Goal: Communication & Community: Share content

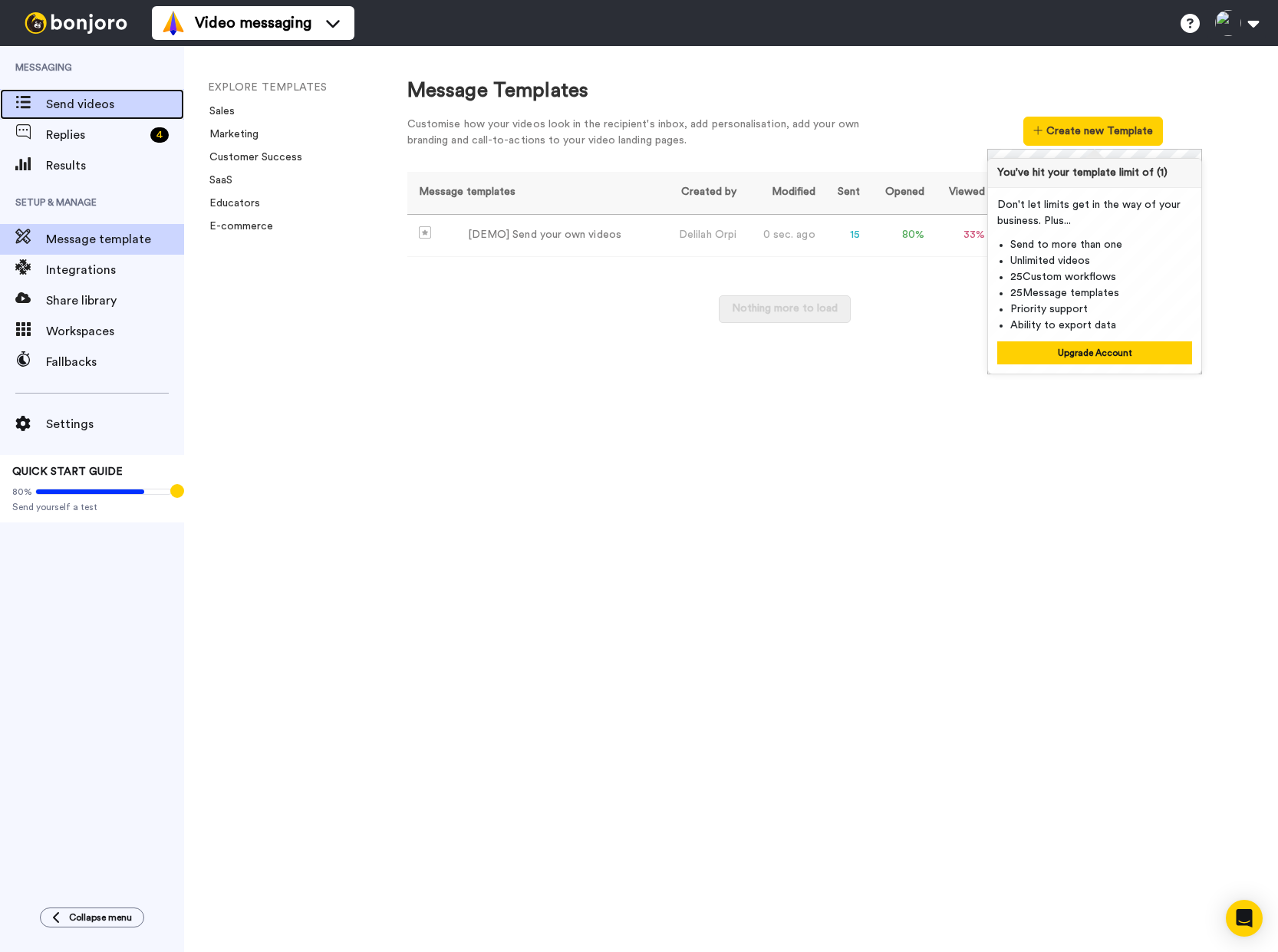
click at [80, 110] on span "Send videos" at bounding box center [115, 104] width 138 height 18
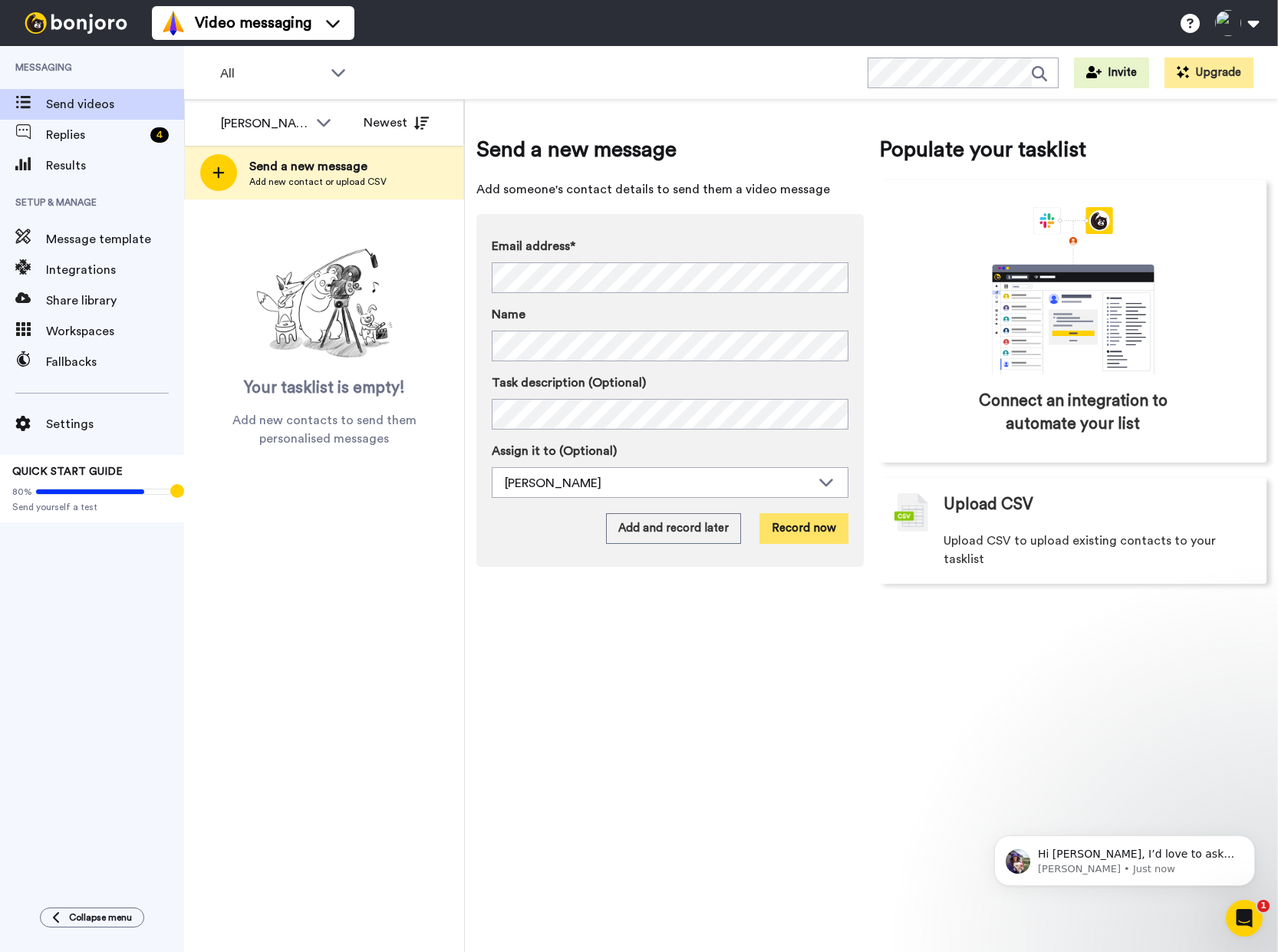
click at [803, 527] on button "Record now" at bounding box center [803, 529] width 89 height 31
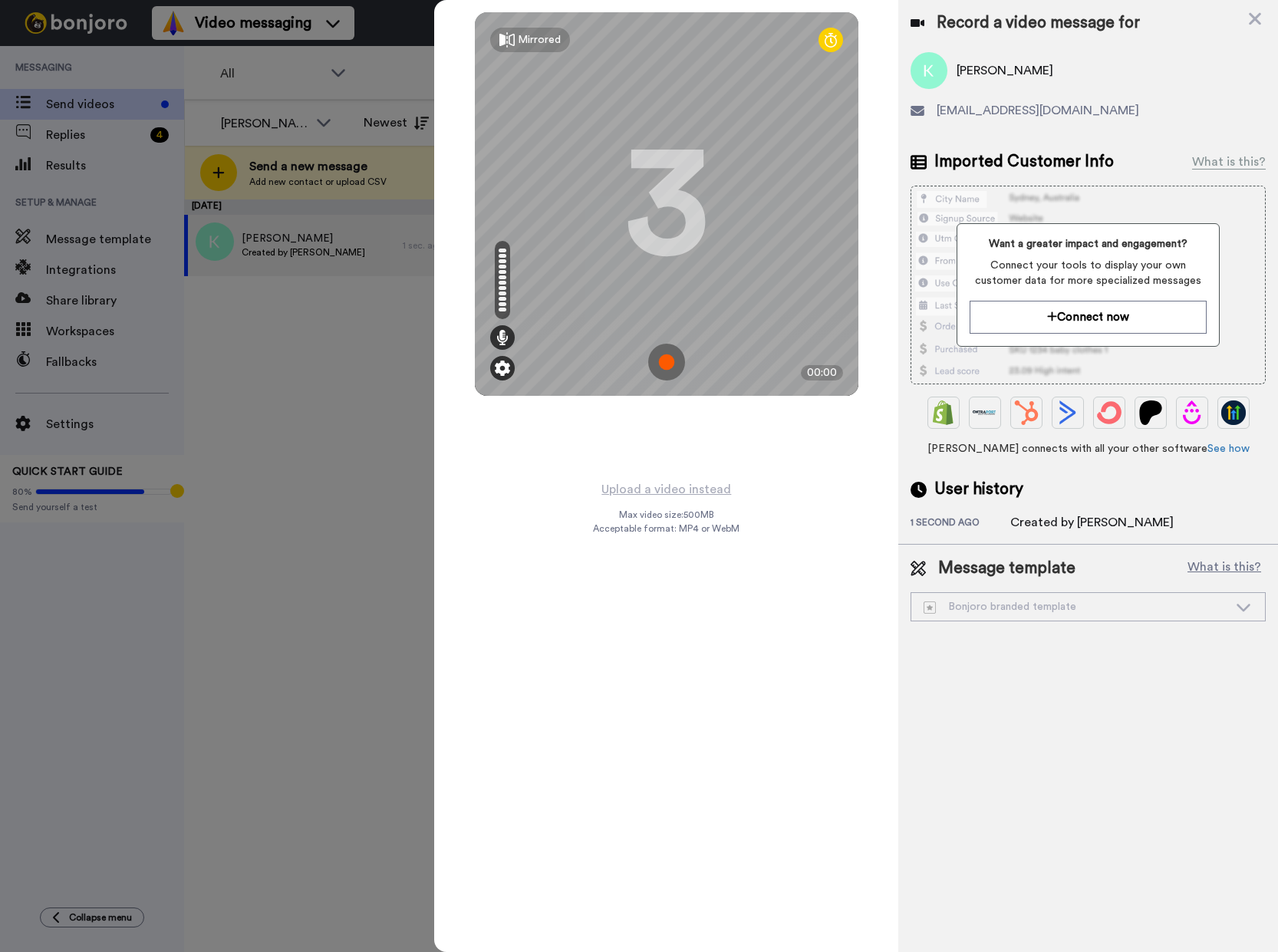
click at [500, 370] on img at bounding box center [501, 368] width 15 height 15
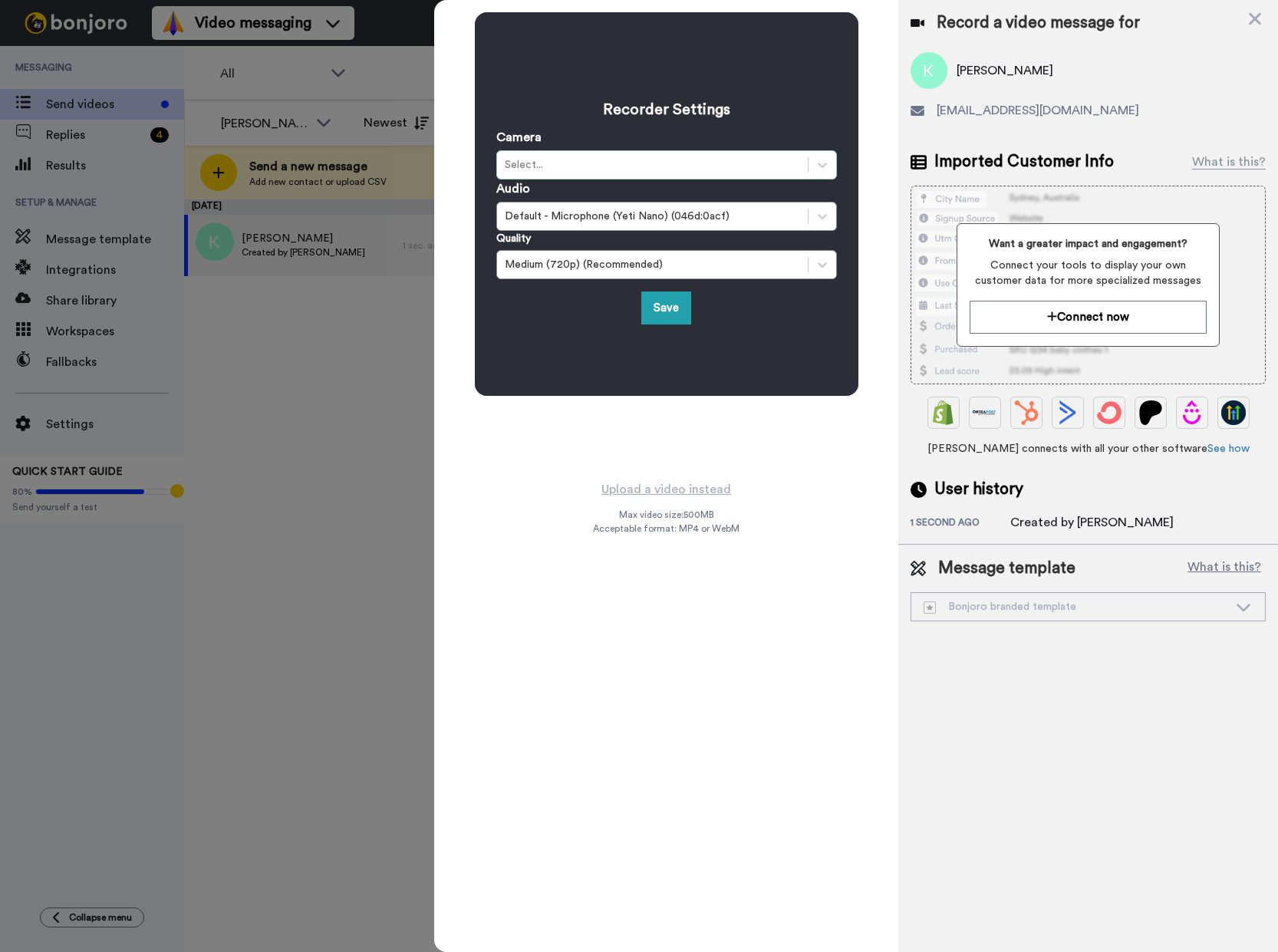
click at [623, 159] on div "Select..." at bounding box center [652, 165] width 296 height 15
click at [814, 165] on icon at bounding box center [821, 165] width 15 height 15
click at [753, 470] on div "Recorder Settings Camera Select is focused , press Down to open the menu, Selec…" at bounding box center [666, 239] width 464 height 479
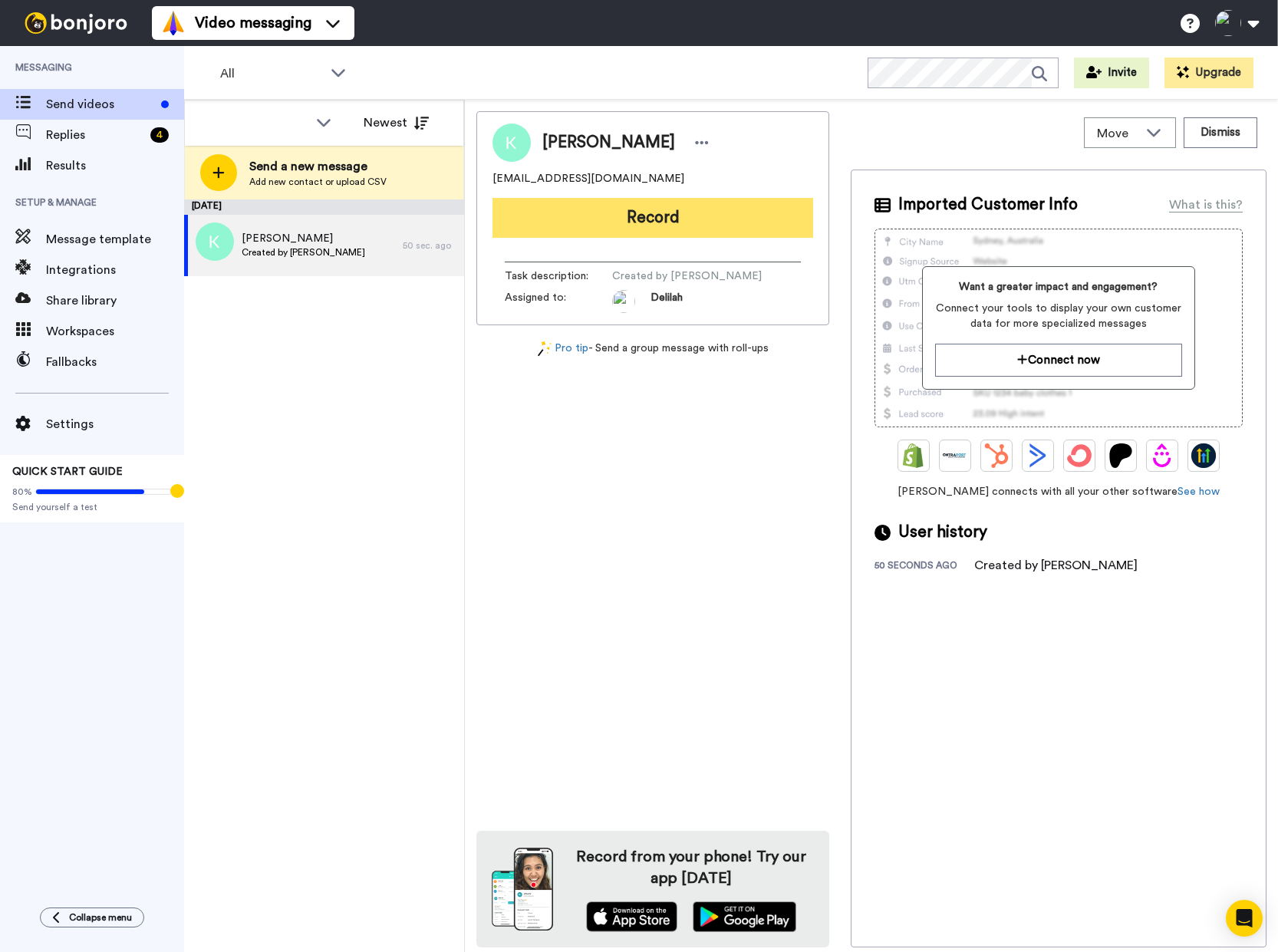
click at [652, 218] on button "Record" at bounding box center [652, 218] width 321 height 40
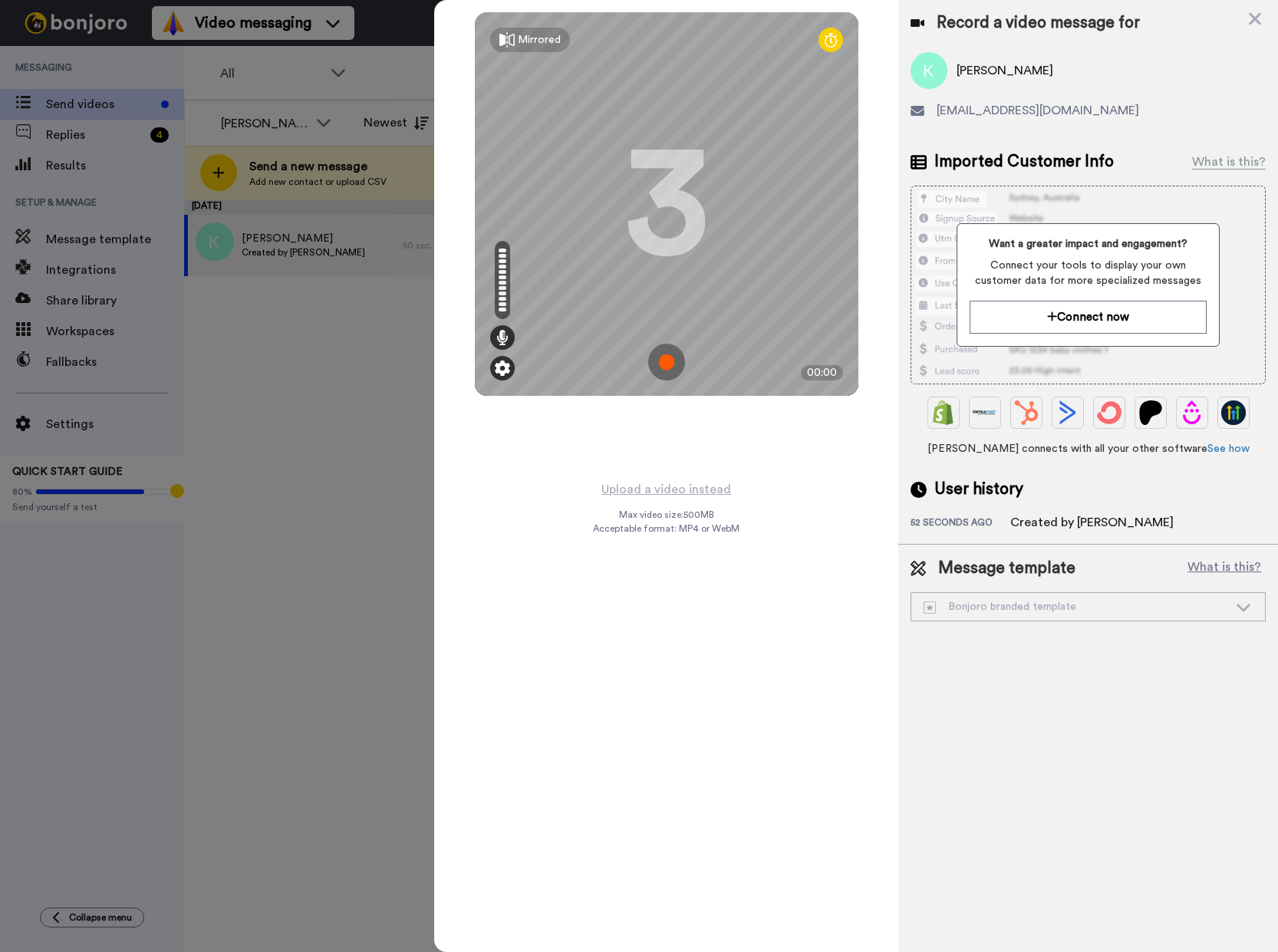
click at [507, 367] on img at bounding box center [501, 368] width 15 height 15
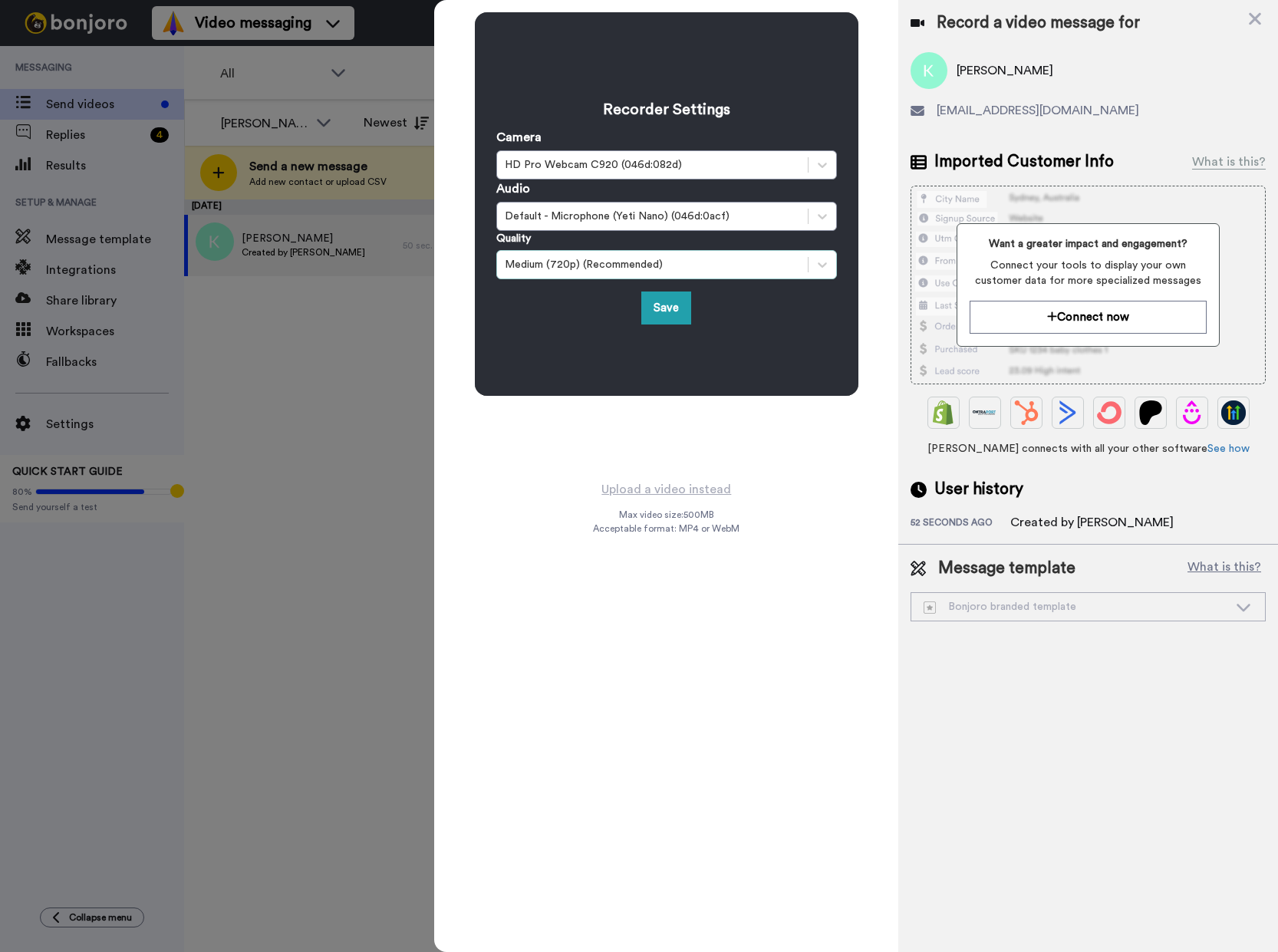
click at [708, 265] on div "Medium (720p) (Recommended)" at bounding box center [652, 264] width 296 height 15
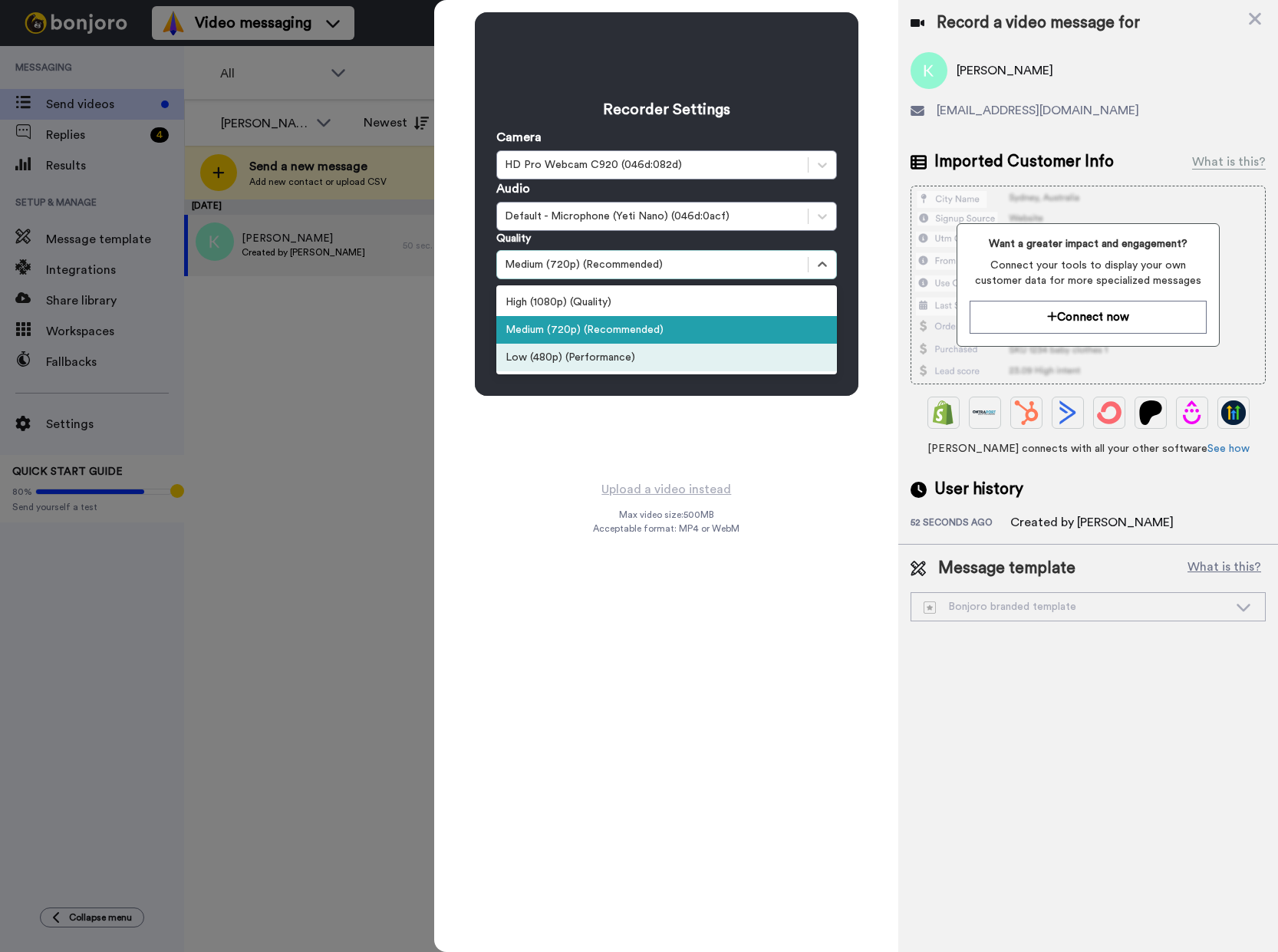
click at [560, 521] on div "Recorder Settings Camera HD Pro Webcam C920 (046d:082d) Audio Default - Microph…" at bounding box center [666, 476] width 464 height 952
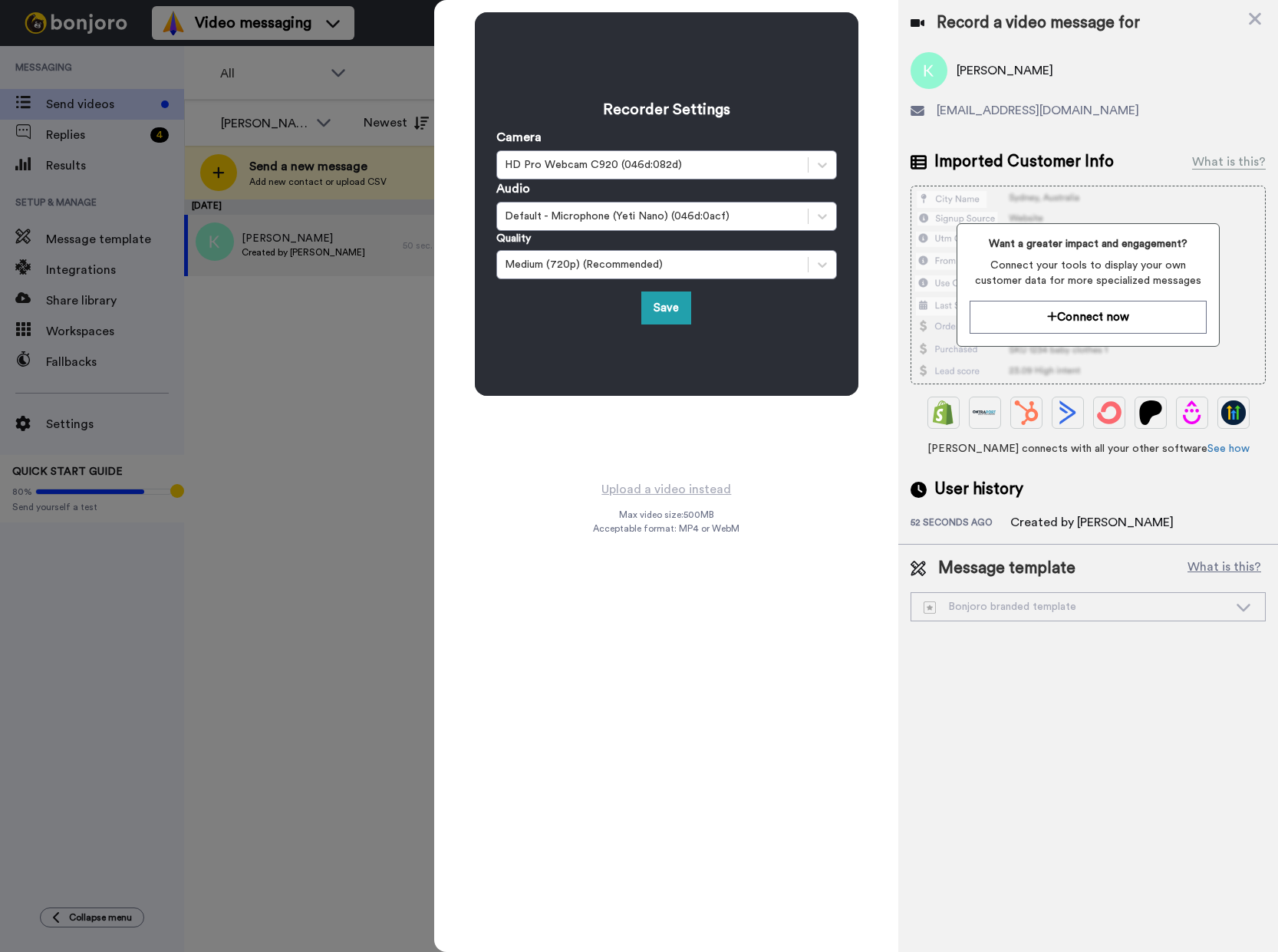
click at [330, 467] on div at bounding box center [639, 476] width 1278 height 952
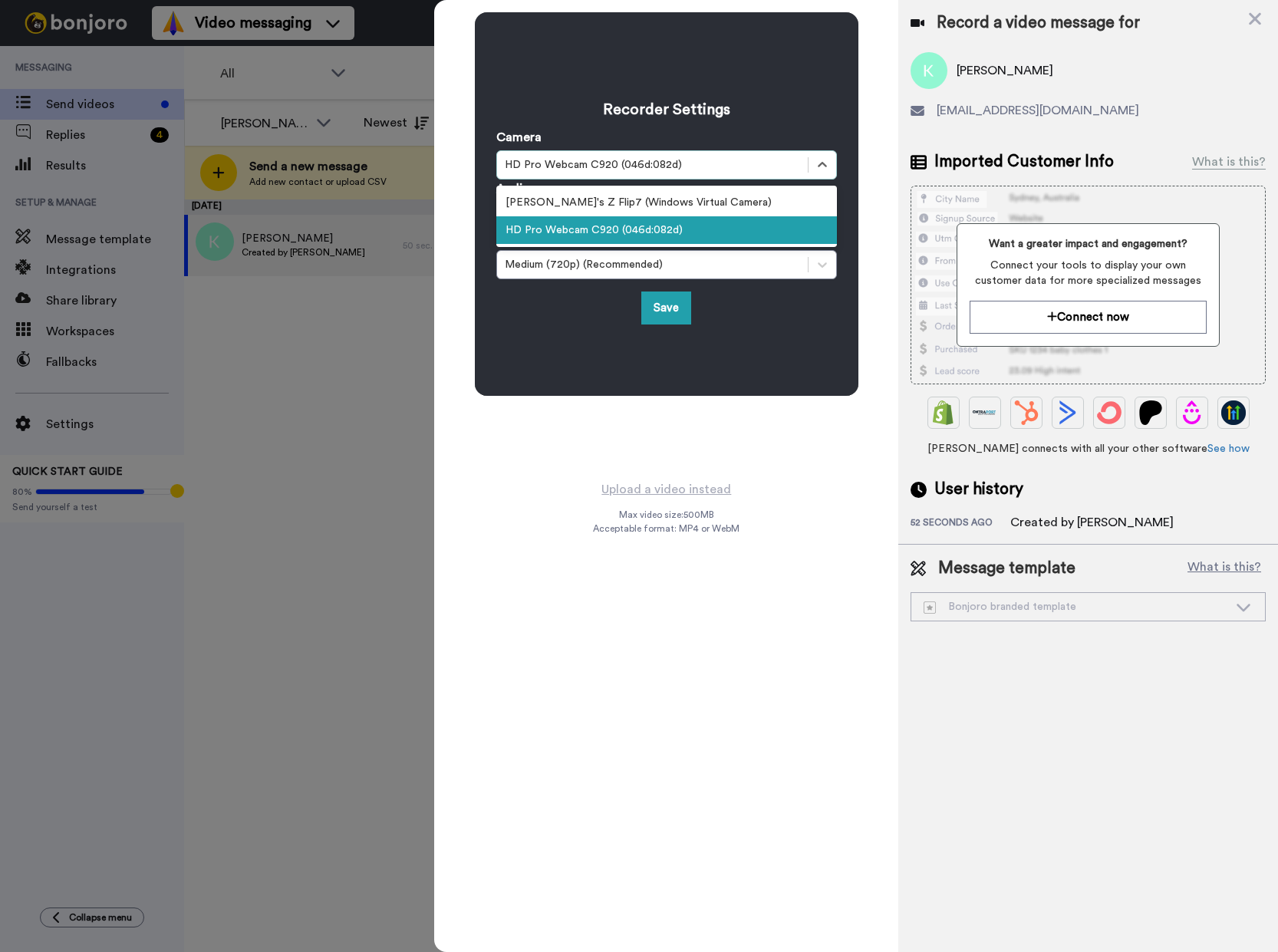
click at [807, 162] on div "HD Pro Webcam C920 (046d:082d)" at bounding box center [652, 165] width 311 height 18
click at [658, 227] on div "HD Pro Webcam C920 (046d:082d)" at bounding box center [666, 230] width 341 height 28
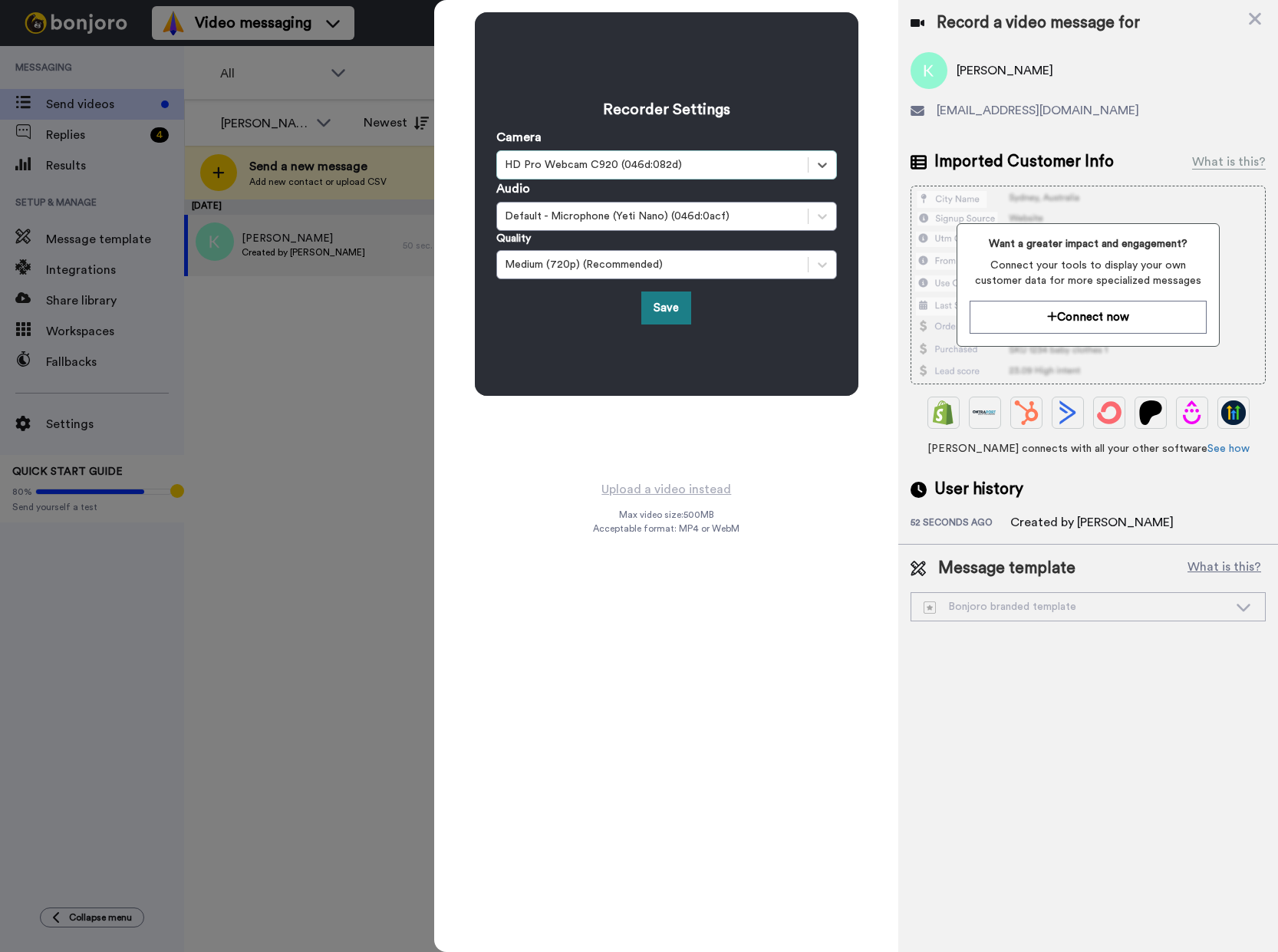
click at [652, 304] on button "Save" at bounding box center [665, 307] width 49 height 33
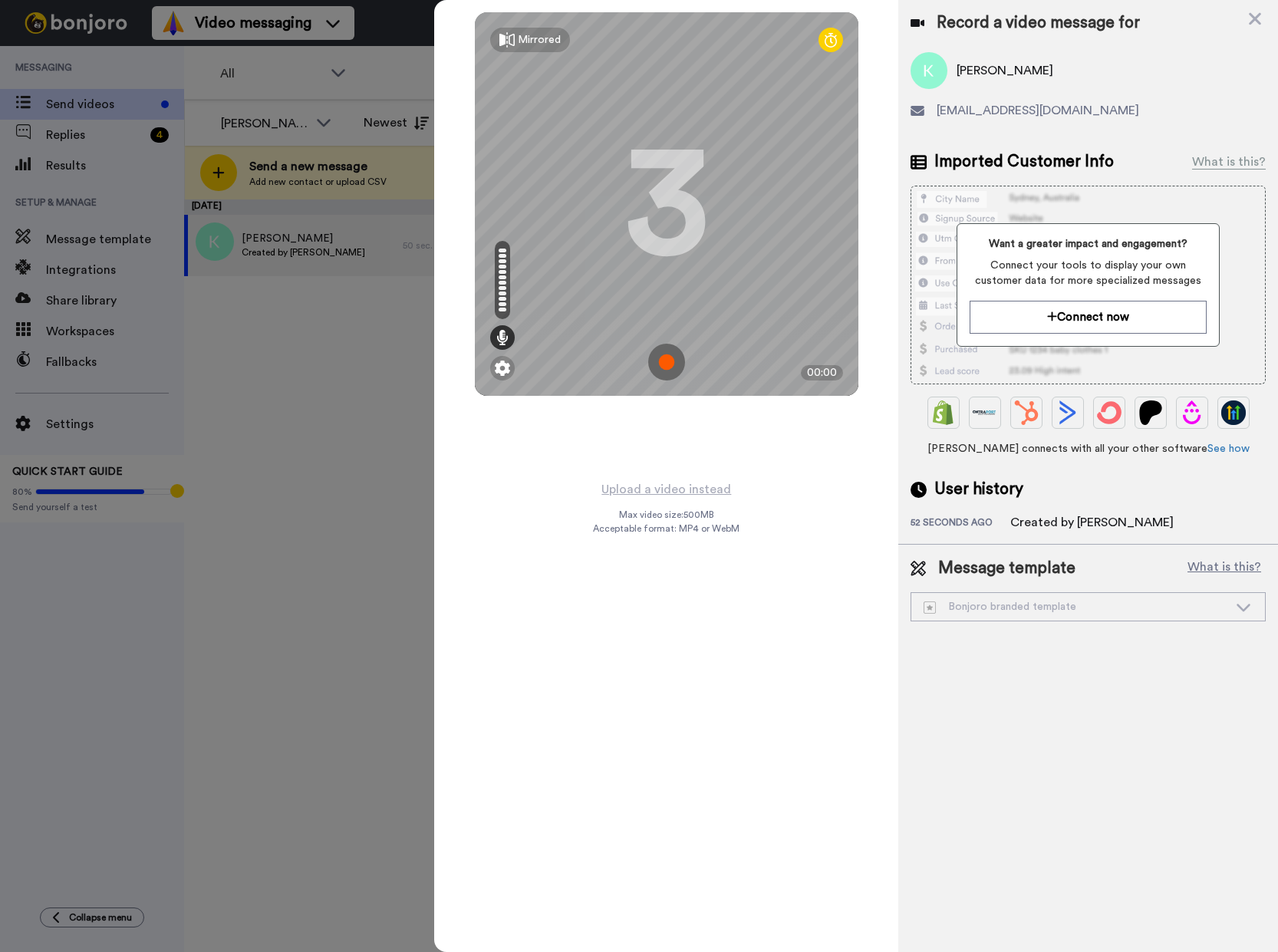
click at [578, 433] on div "Mirrored Redo 3 00:00" at bounding box center [666, 239] width 464 height 479
click at [828, 34] on icon at bounding box center [830, 40] width 13 height 15
click at [830, 44] on icon at bounding box center [830, 40] width 13 height 15
click at [666, 366] on img at bounding box center [666, 361] width 37 height 37
click at [795, 432] on div "Mirrored Redo 2 00:00" at bounding box center [666, 239] width 464 height 479
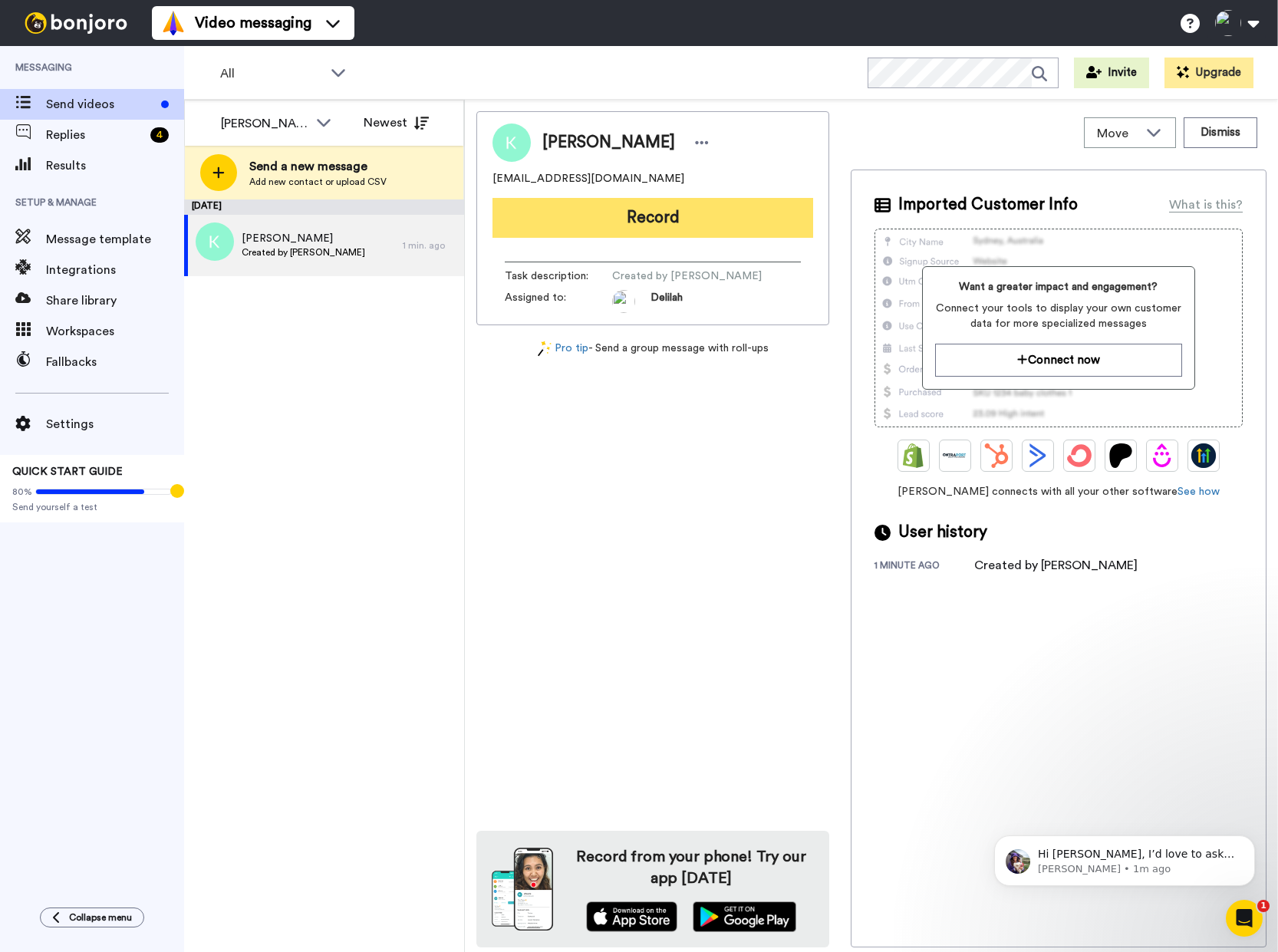
click at [671, 217] on button "Record" at bounding box center [652, 218] width 321 height 40
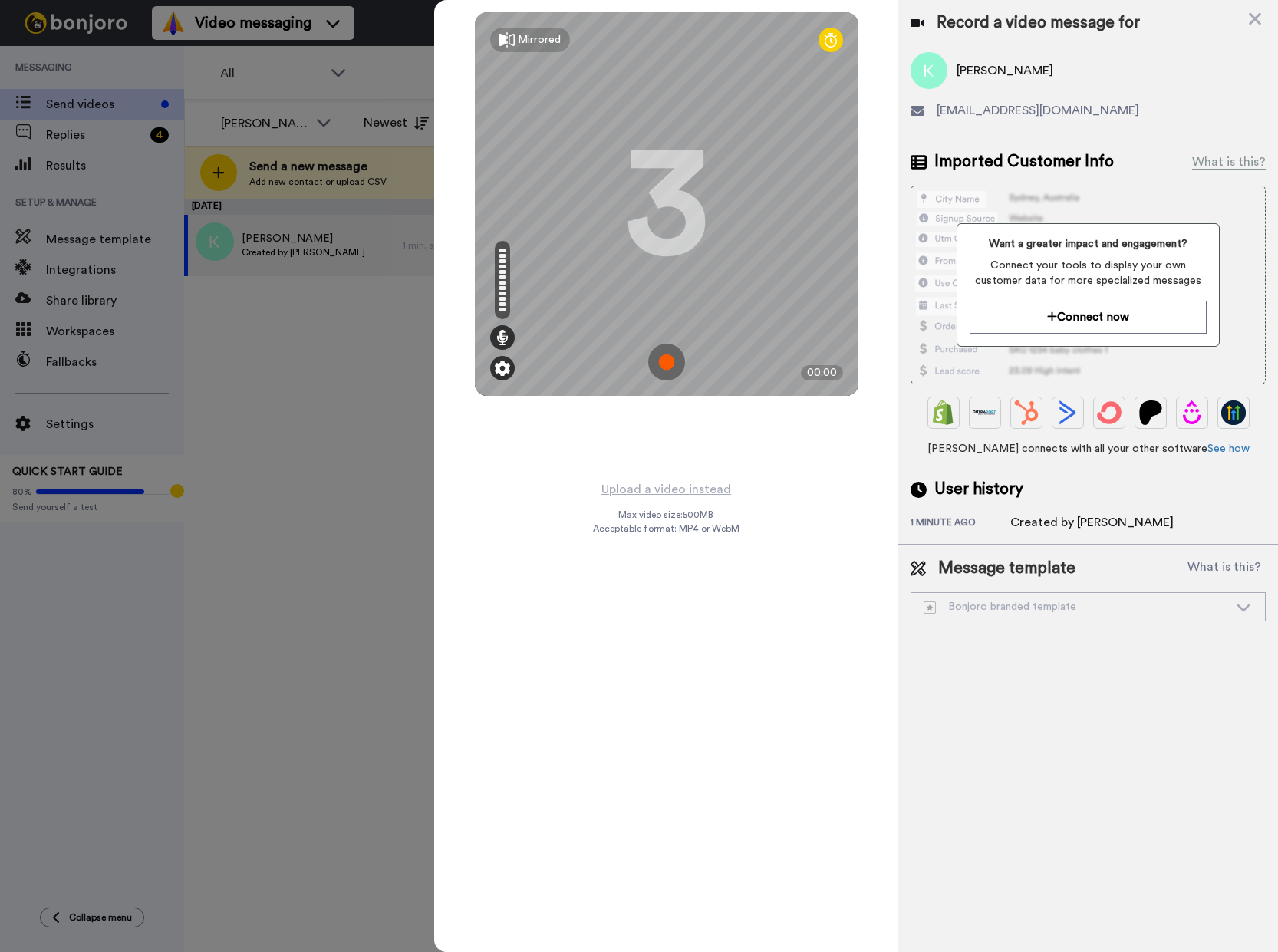
click at [505, 361] on img at bounding box center [501, 368] width 15 height 15
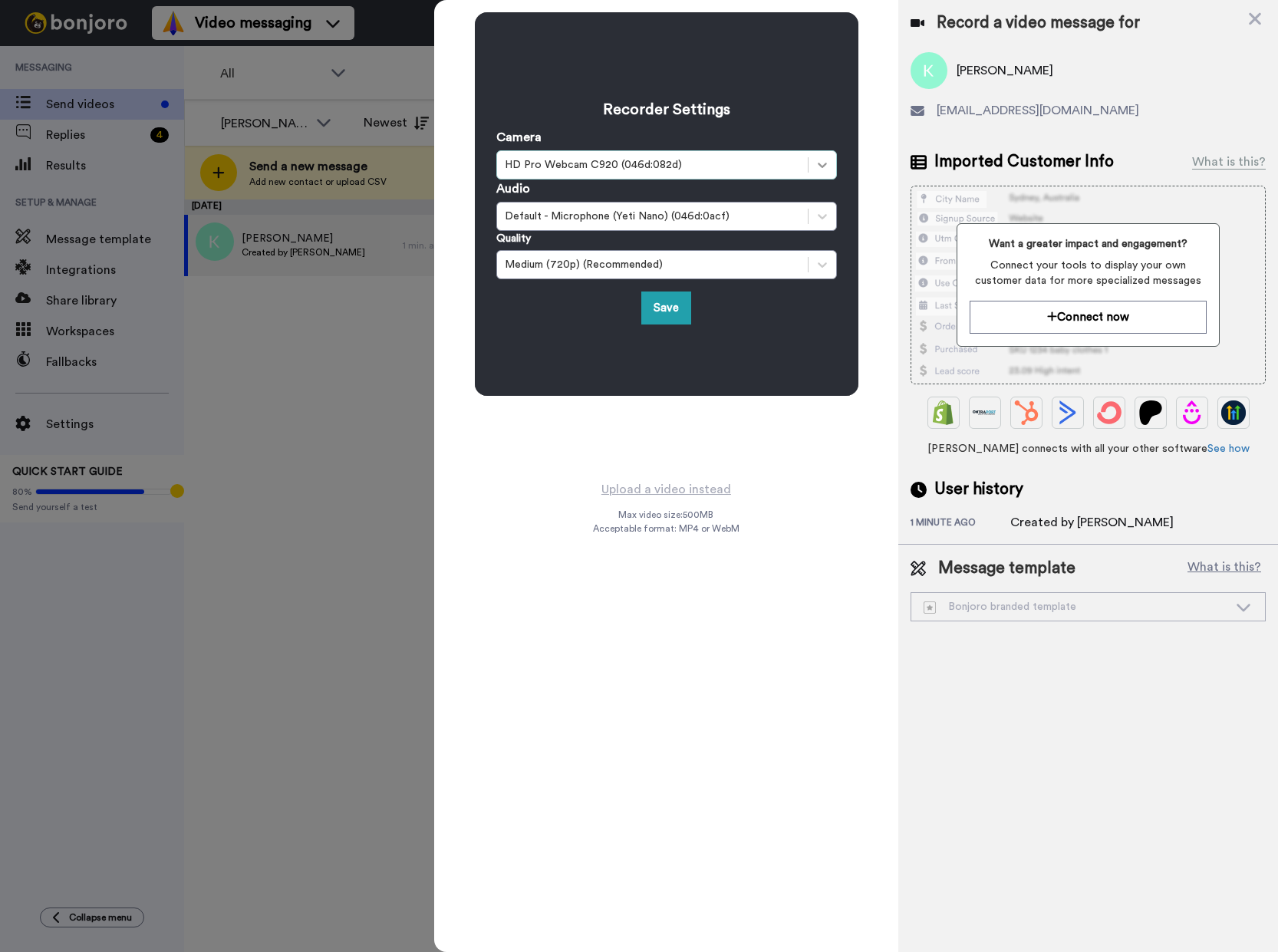
click at [818, 157] on icon at bounding box center [821, 165] width 15 height 15
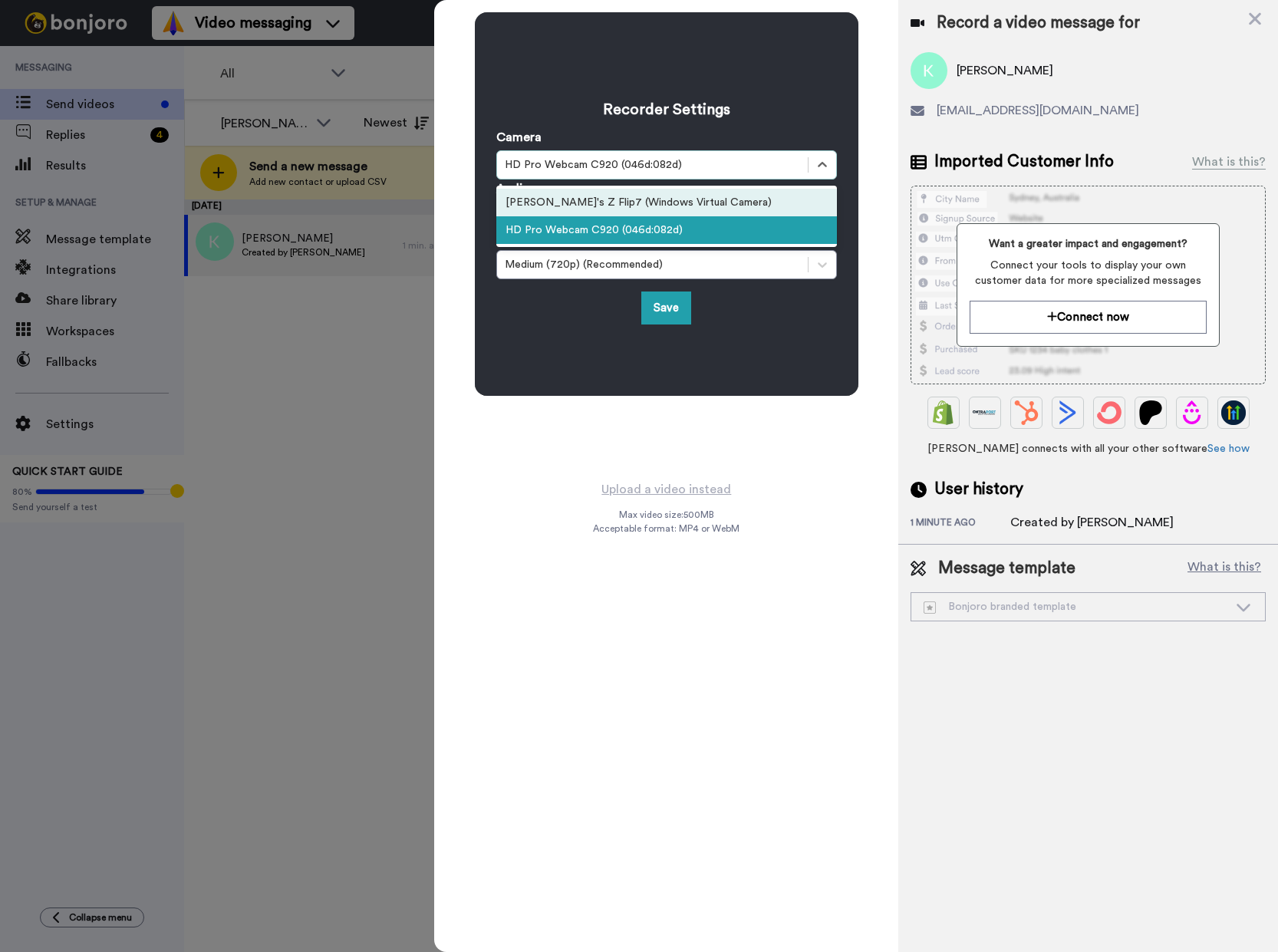
click at [670, 207] on div "Delilah's Z Flip7 (Windows Virtual Camera)" at bounding box center [666, 202] width 341 height 28
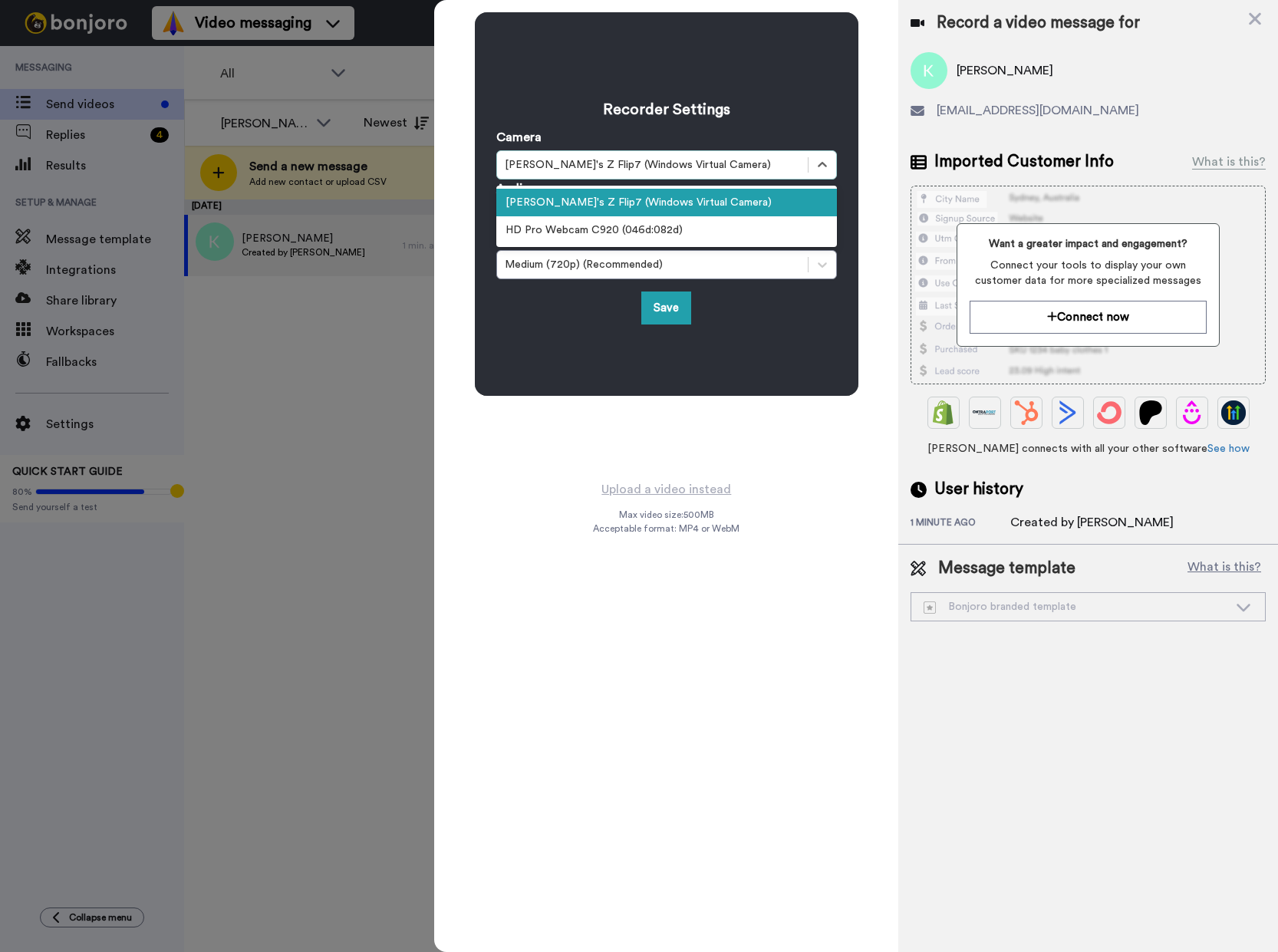
click at [636, 233] on div "HD Pro Webcam C920 (046d:082d)" at bounding box center [666, 230] width 341 height 28
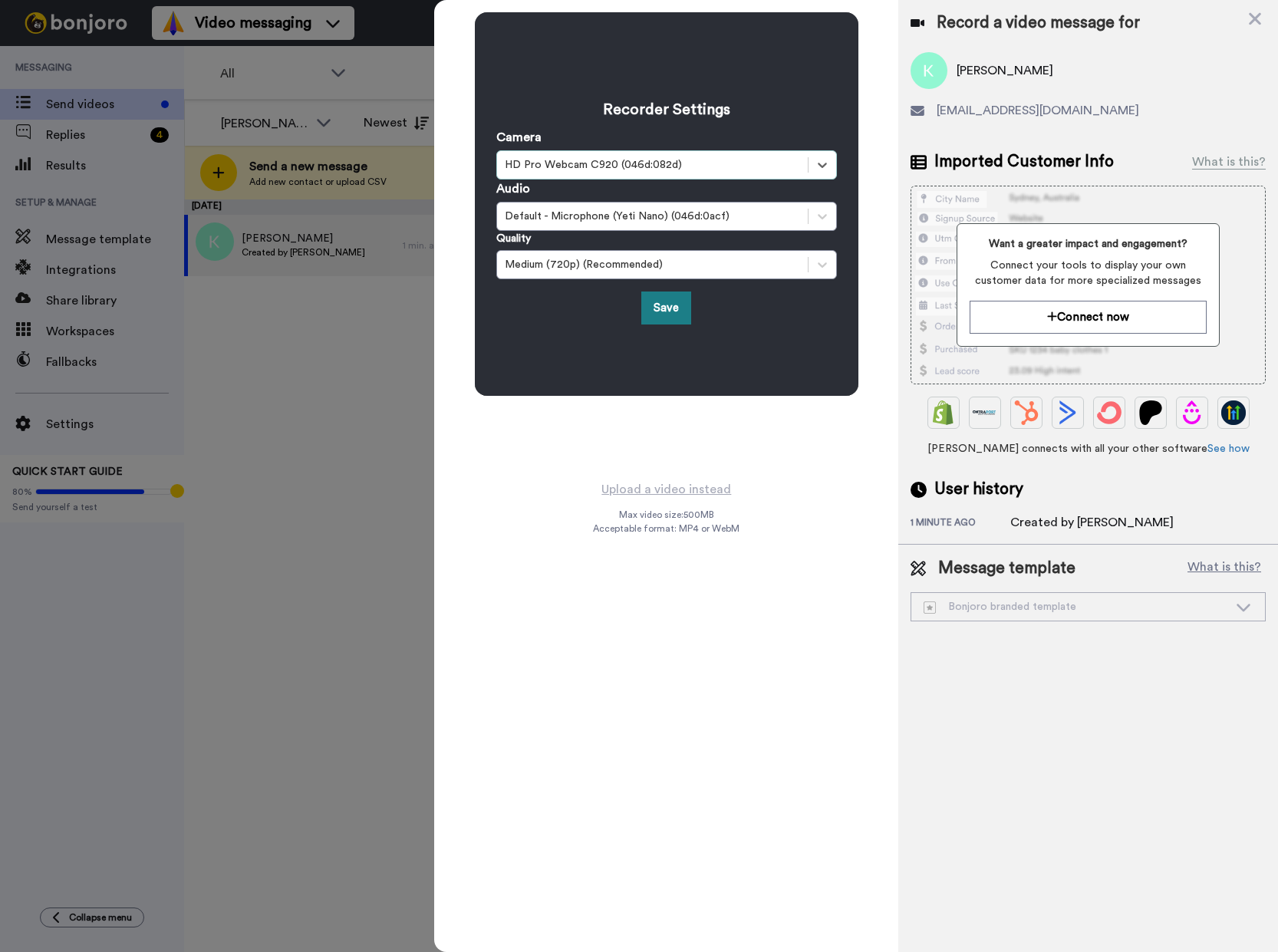
click at [666, 307] on button "Save" at bounding box center [665, 307] width 49 height 33
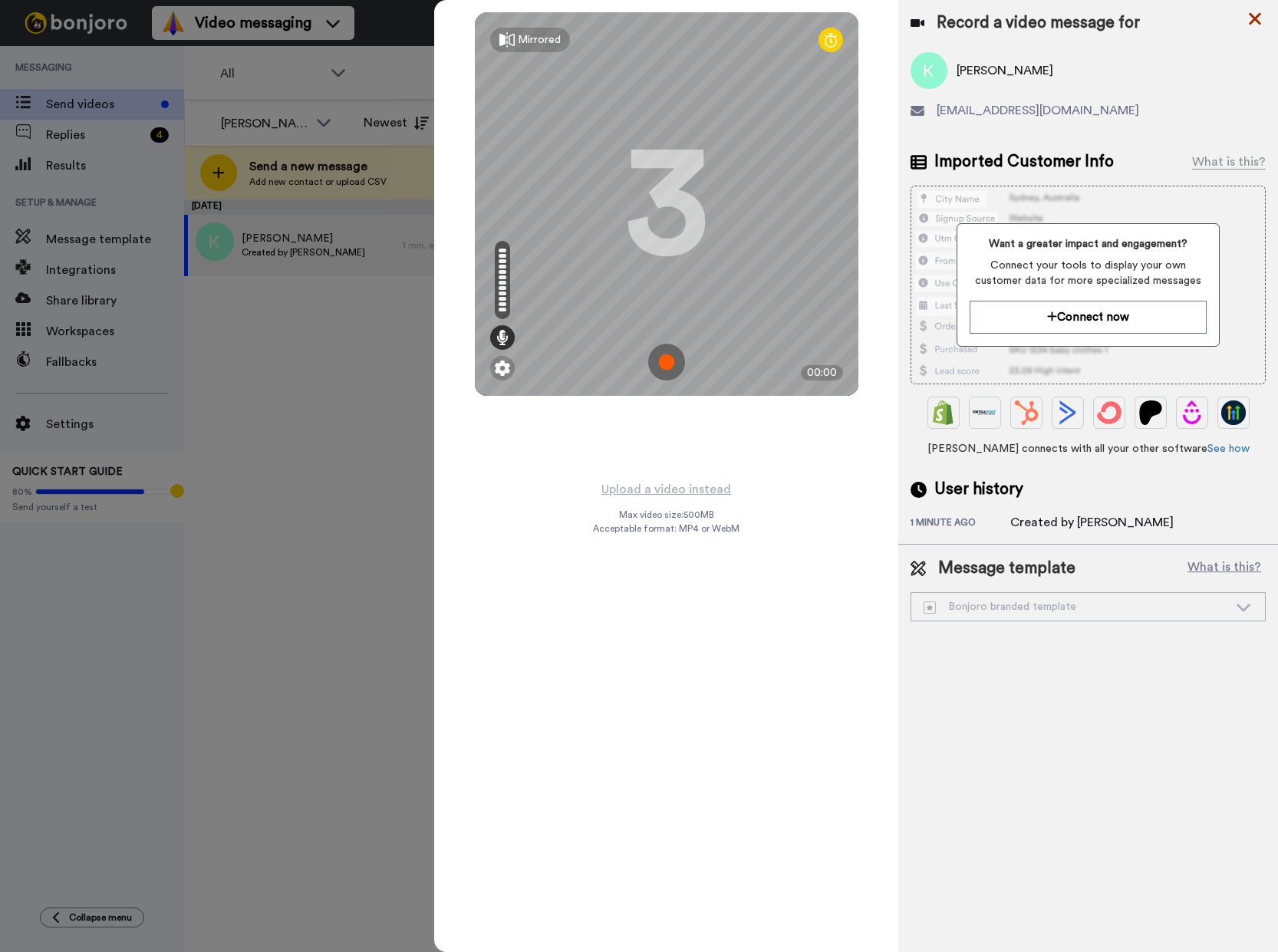
click at [1259, 22] on icon at bounding box center [1254, 18] width 15 height 19
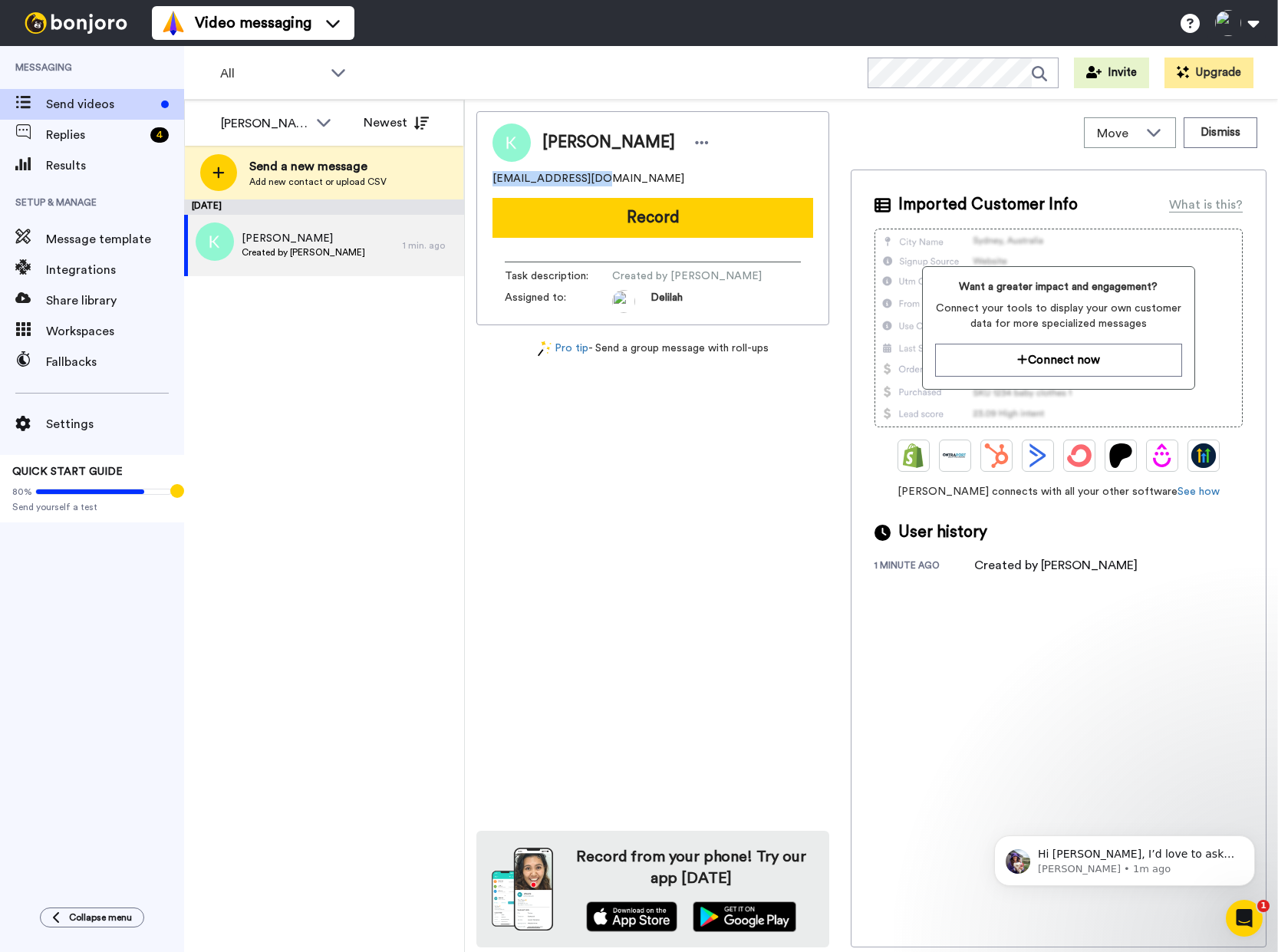
drag, startPoint x: 594, startPoint y: 175, endPoint x: 493, endPoint y: 178, distance: 101.0
click at [493, 178] on div "[EMAIL_ADDRESS][DOMAIN_NAME]" at bounding box center [652, 178] width 321 height 15
copy span "[EMAIL_ADDRESS][DOMAIN_NAME]"
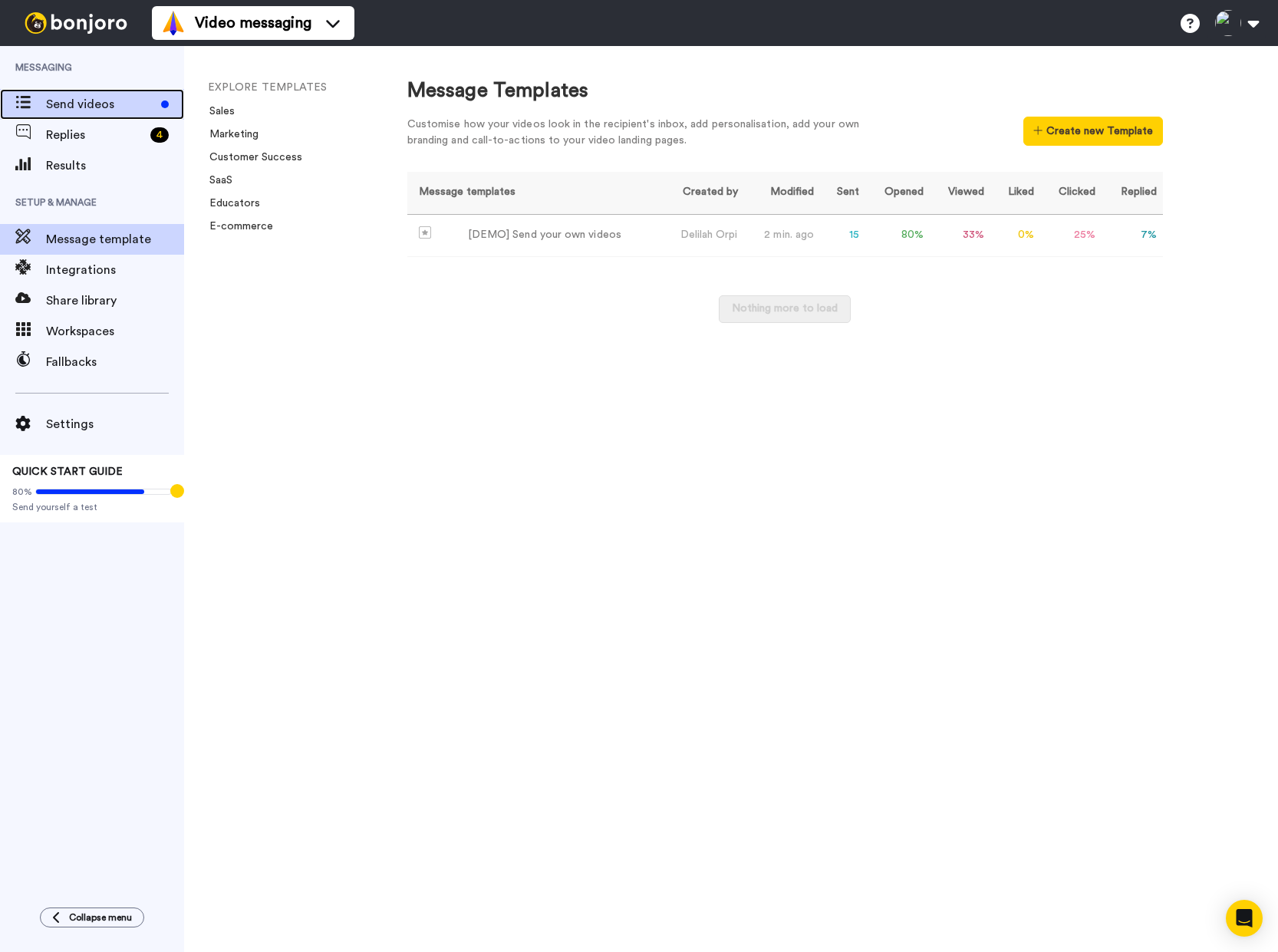
click at [82, 107] on span "Send videos" at bounding box center [100, 104] width 109 height 18
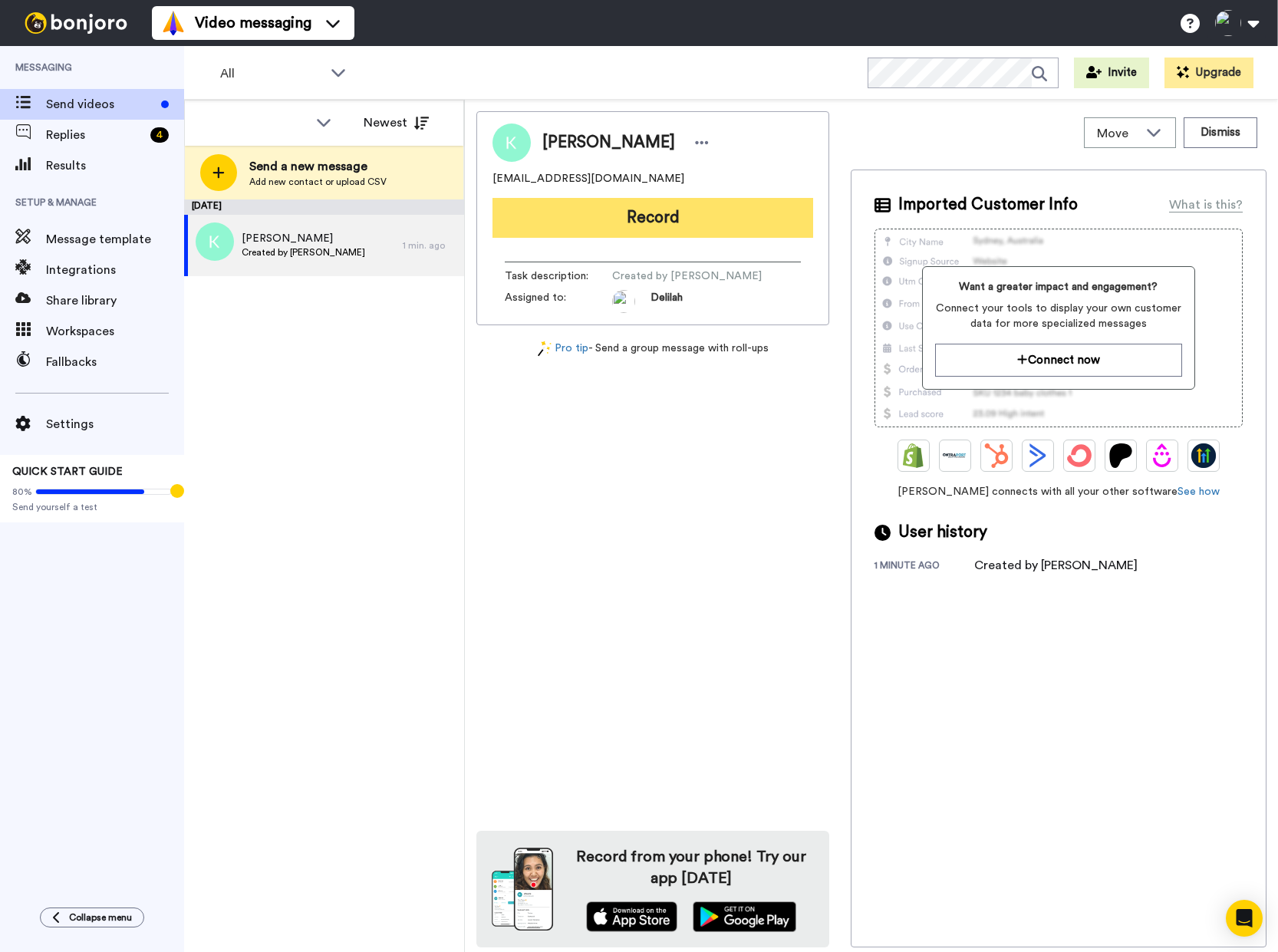
click at [649, 218] on button "Record" at bounding box center [652, 218] width 321 height 40
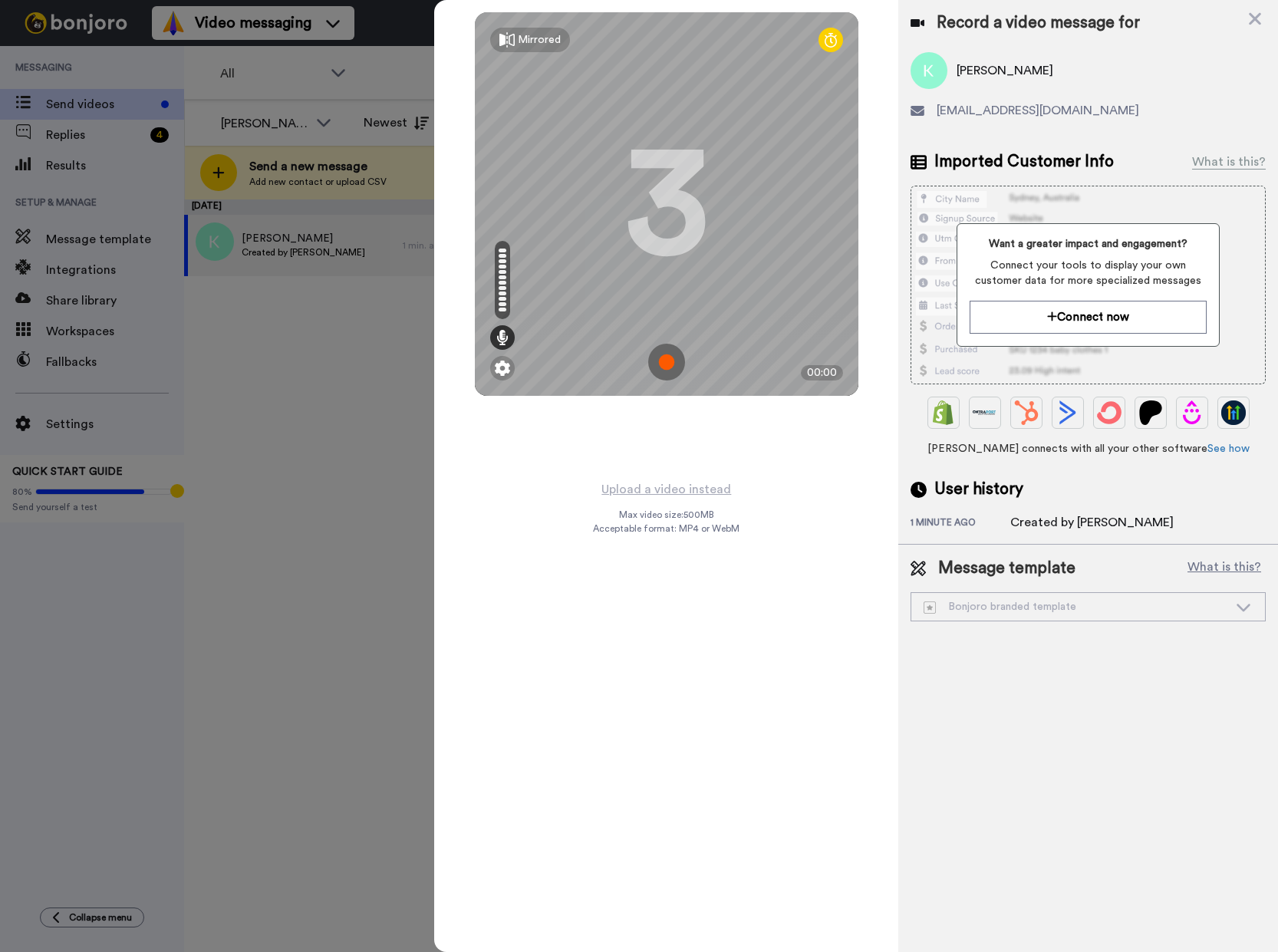
click at [666, 357] on img at bounding box center [666, 361] width 37 height 37
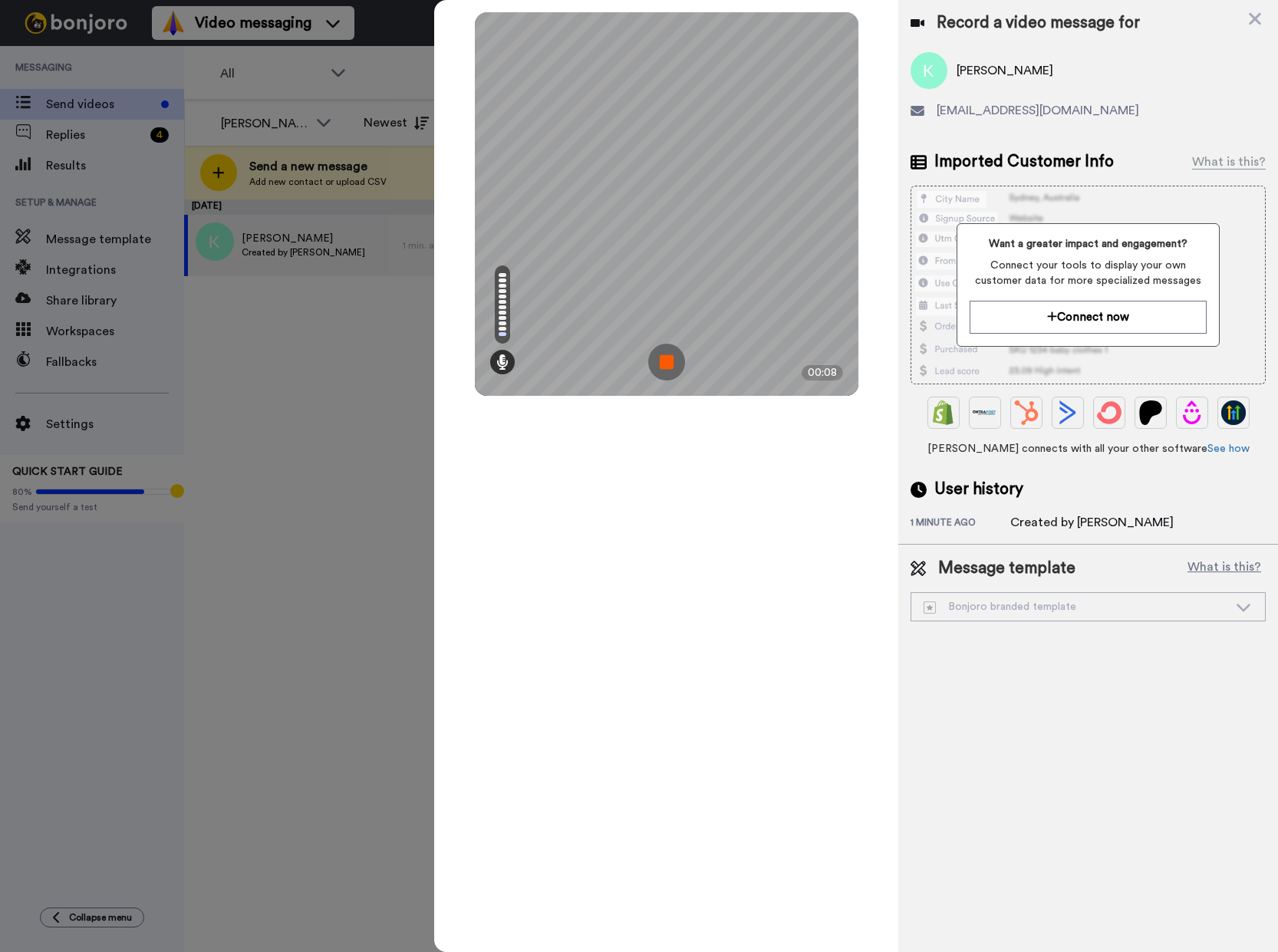
click at [654, 358] on img at bounding box center [666, 361] width 37 height 37
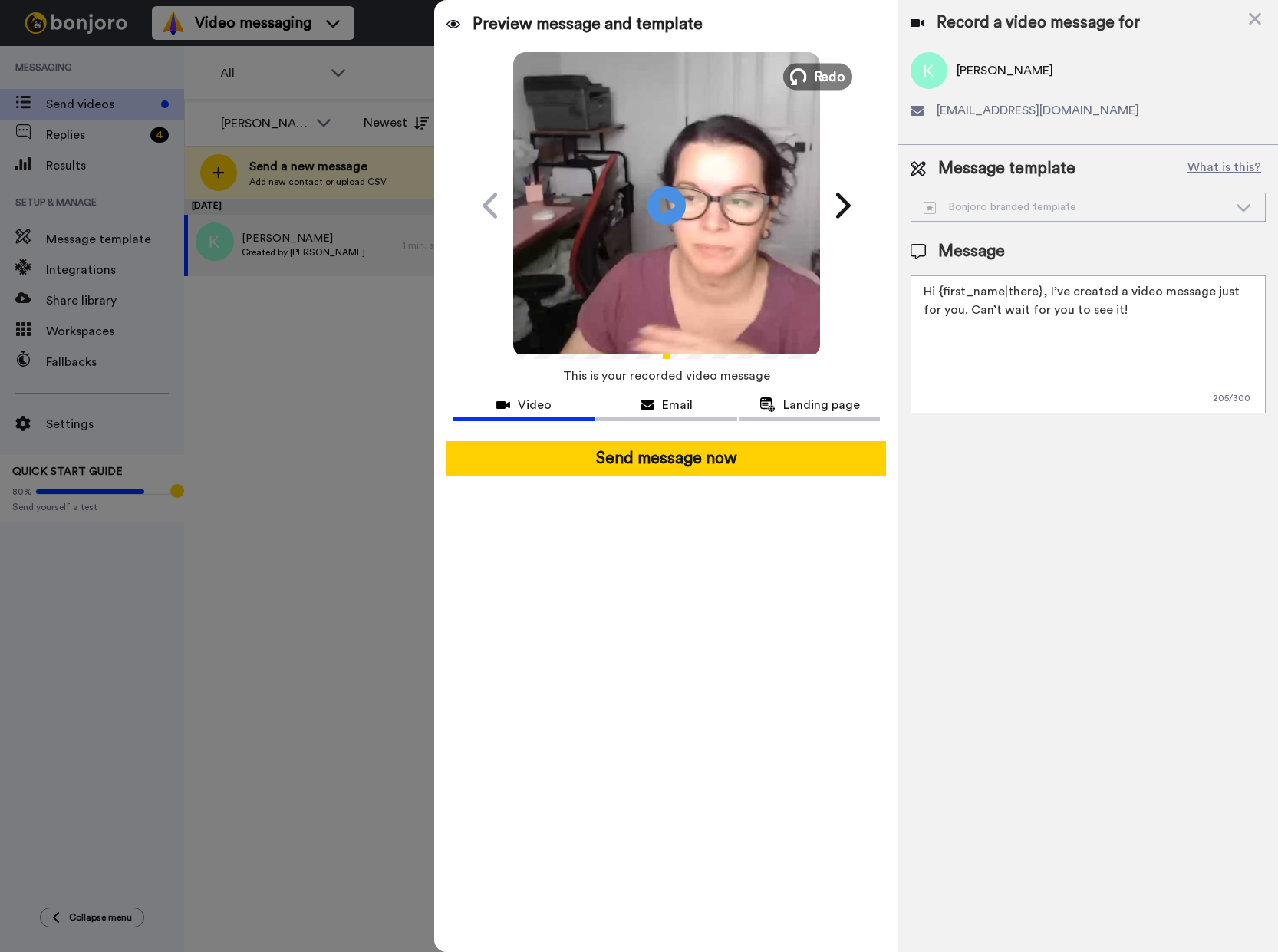
click at [812, 83] on button "Redo" at bounding box center [817, 76] width 69 height 27
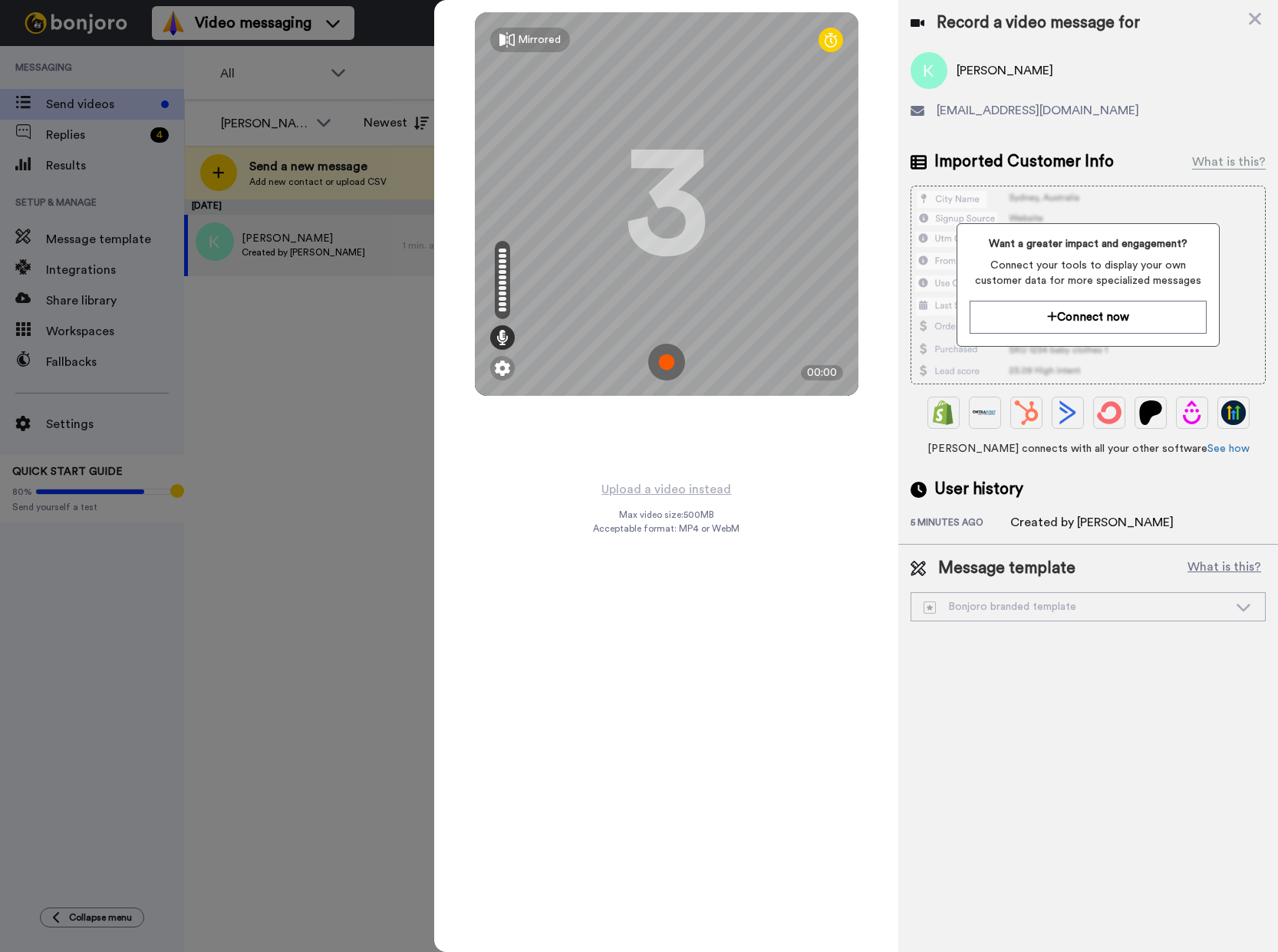
click at [668, 352] on img at bounding box center [666, 361] width 37 height 37
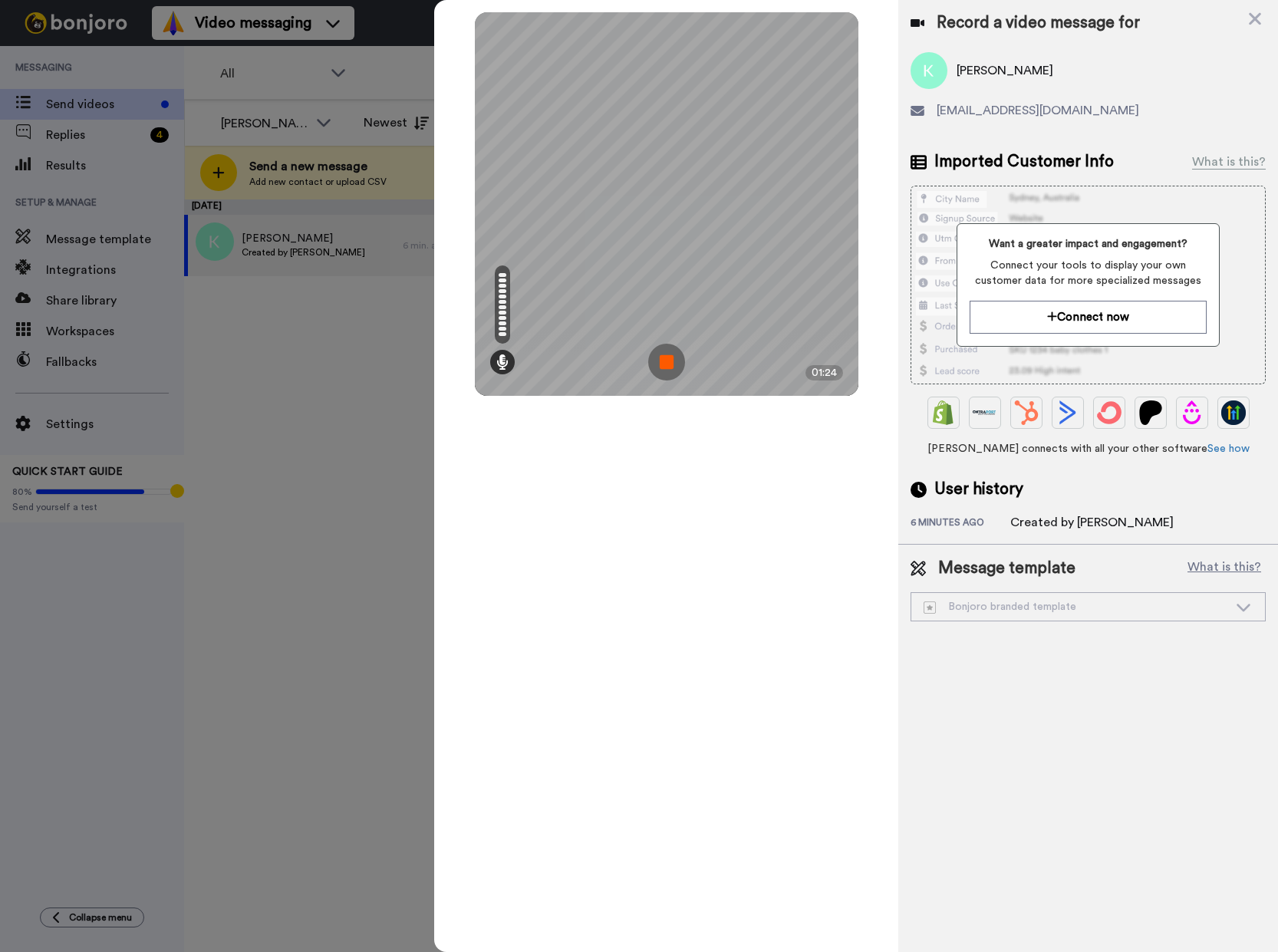
click at [661, 358] on img at bounding box center [666, 361] width 37 height 37
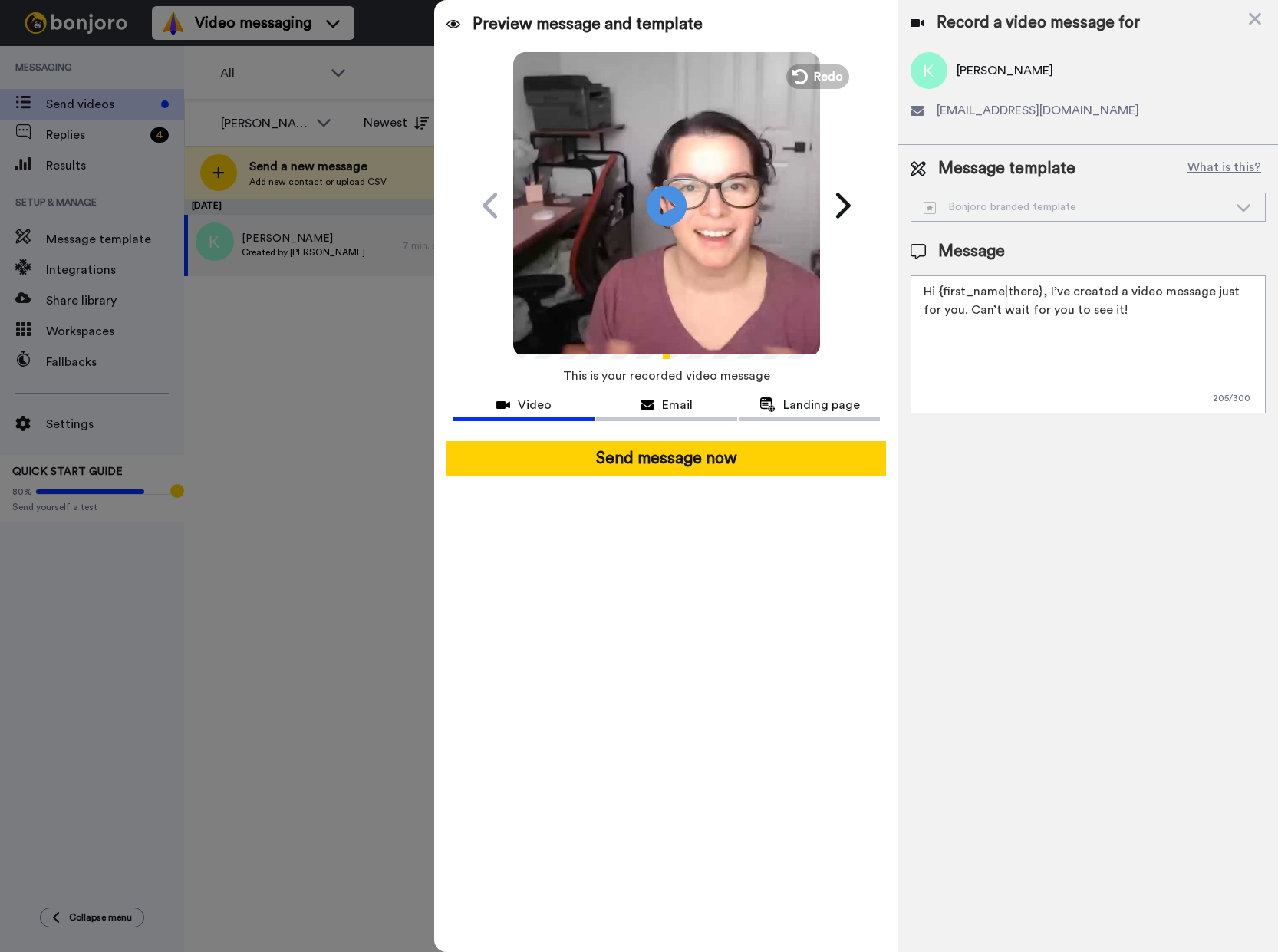
click at [671, 208] on icon "Play/Pause" at bounding box center [666, 205] width 40 height 73
drag, startPoint x: 1110, startPoint y: 310, endPoint x: 952, endPoint y: 313, distance: 158.0
click at [952, 313] on textarea "Hi {first_name|there}, I’ve created a video message just for you. Can’t wait fo…" at bounding box center [1087, 344] width 355 height 138
click at [1088, 306] on textarea "Hi {first_name|there}, I’ve created a video message just for you. Can’t wait fo…" at bounding box center [1087, 344] width 355 height 138
click at [946, 311] on textarea "Hi {first_name|there}, I’ve created a video message just for you. Can’t wait fo…" at bounding box center [1087, 344] width 355 height 138
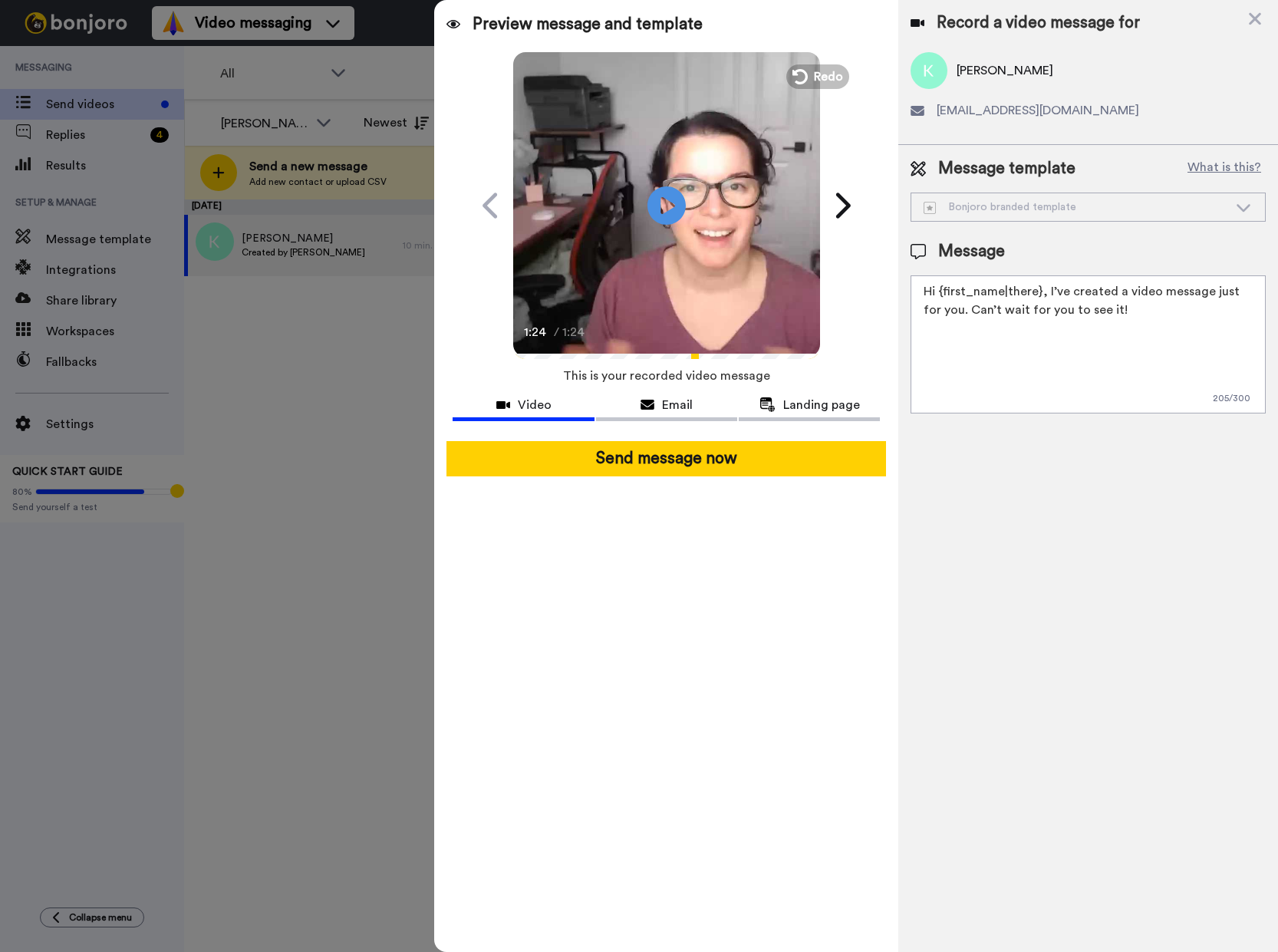
click at [946, 309] on textarea "Hi {first_name|there}, I’ve created a video message just for you. Can’t wait fo…" at bounding box center [1087, 344] width 355 height 138
click at [1016, 330] on textarea "Hi {first_name|there}, I’ve created a video message just for you, welcoming you…" at bounding box center [1087, 344] width 355 height 138
type textarea "Hi {first_name|there}, I’ve created a video message just for you, welcoming you…"
click at [677, 397] on span "Email" at bounding box center [677, 405] width 31 height 18
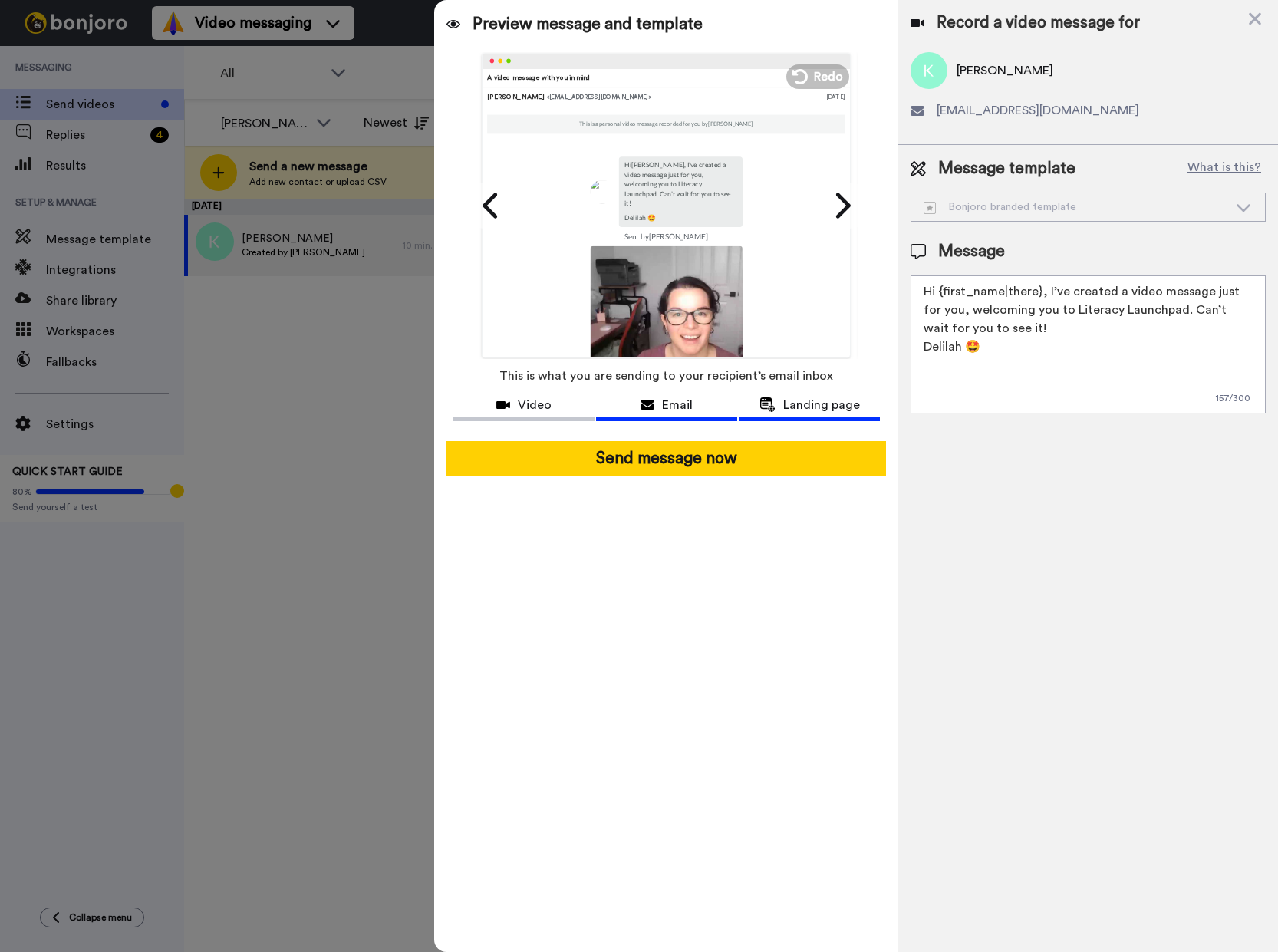
click at [782, 396] on div "Landing page" at bounding box center [809, 405] width 141 height 18
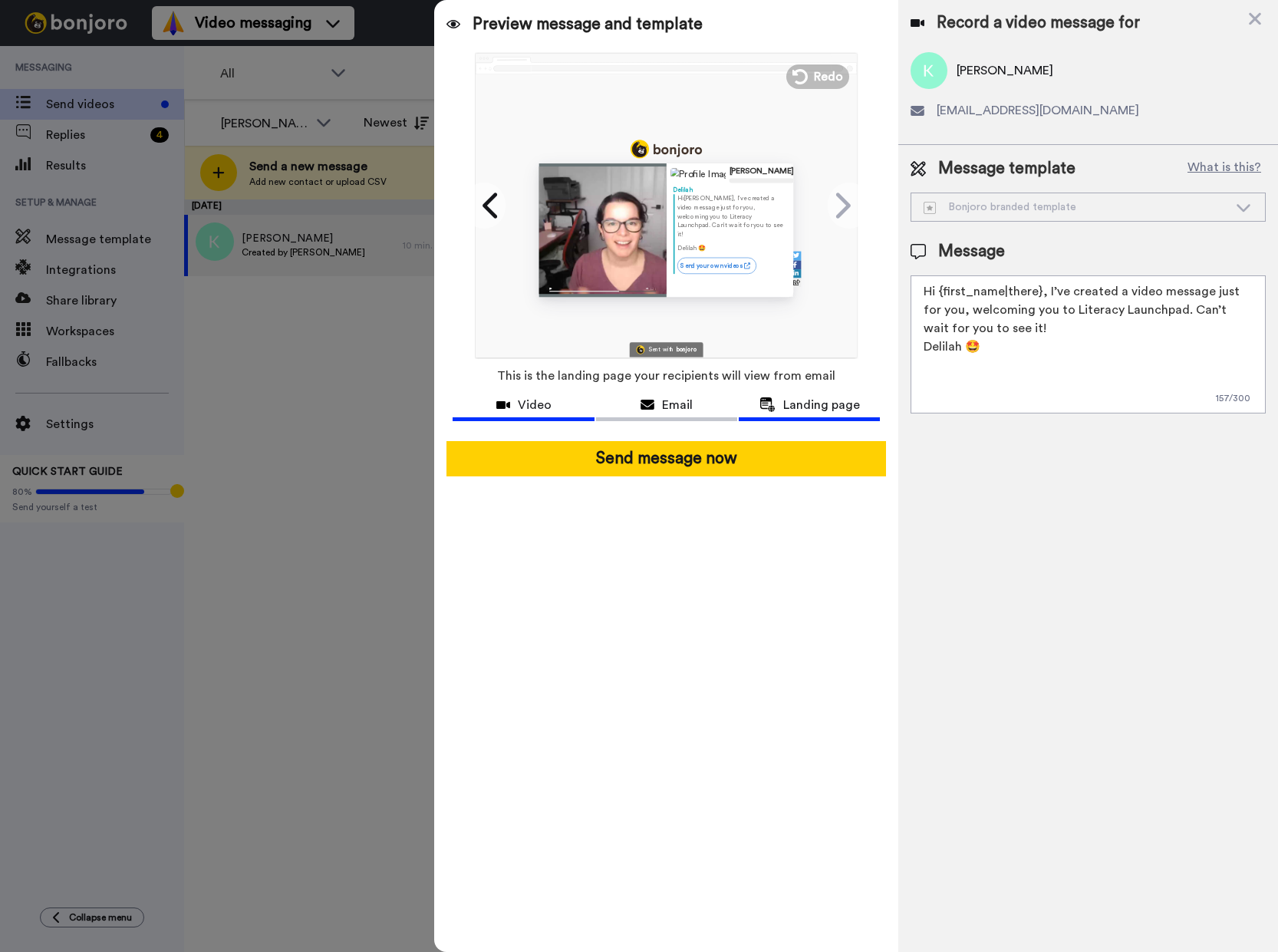
click at [536, 405] on span "Video" at bounding box center [535, 405] width 34 height 18
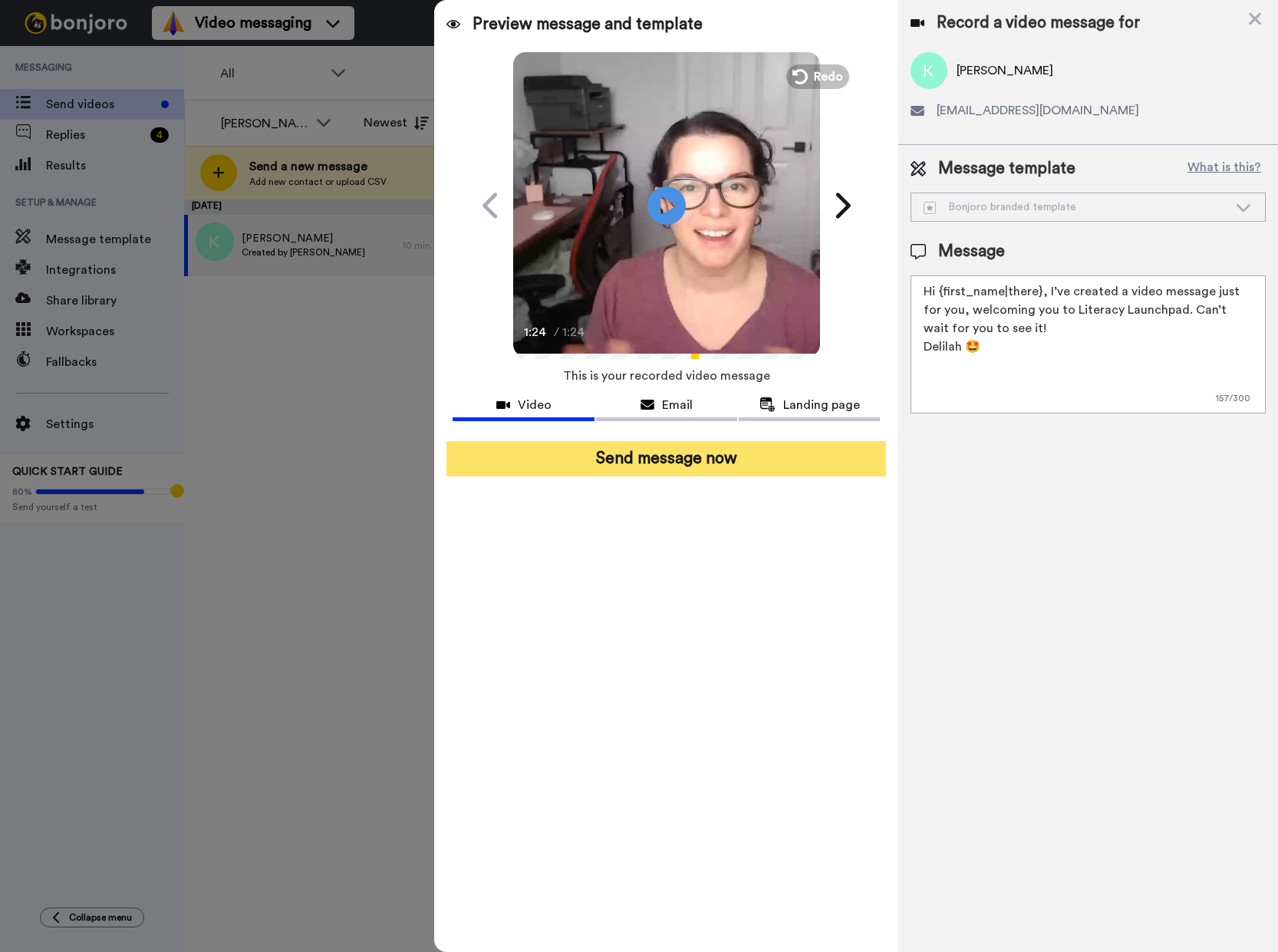
click at [656, 460] on button "Send message now" at bounding box center [666, 458] width 439 height 35
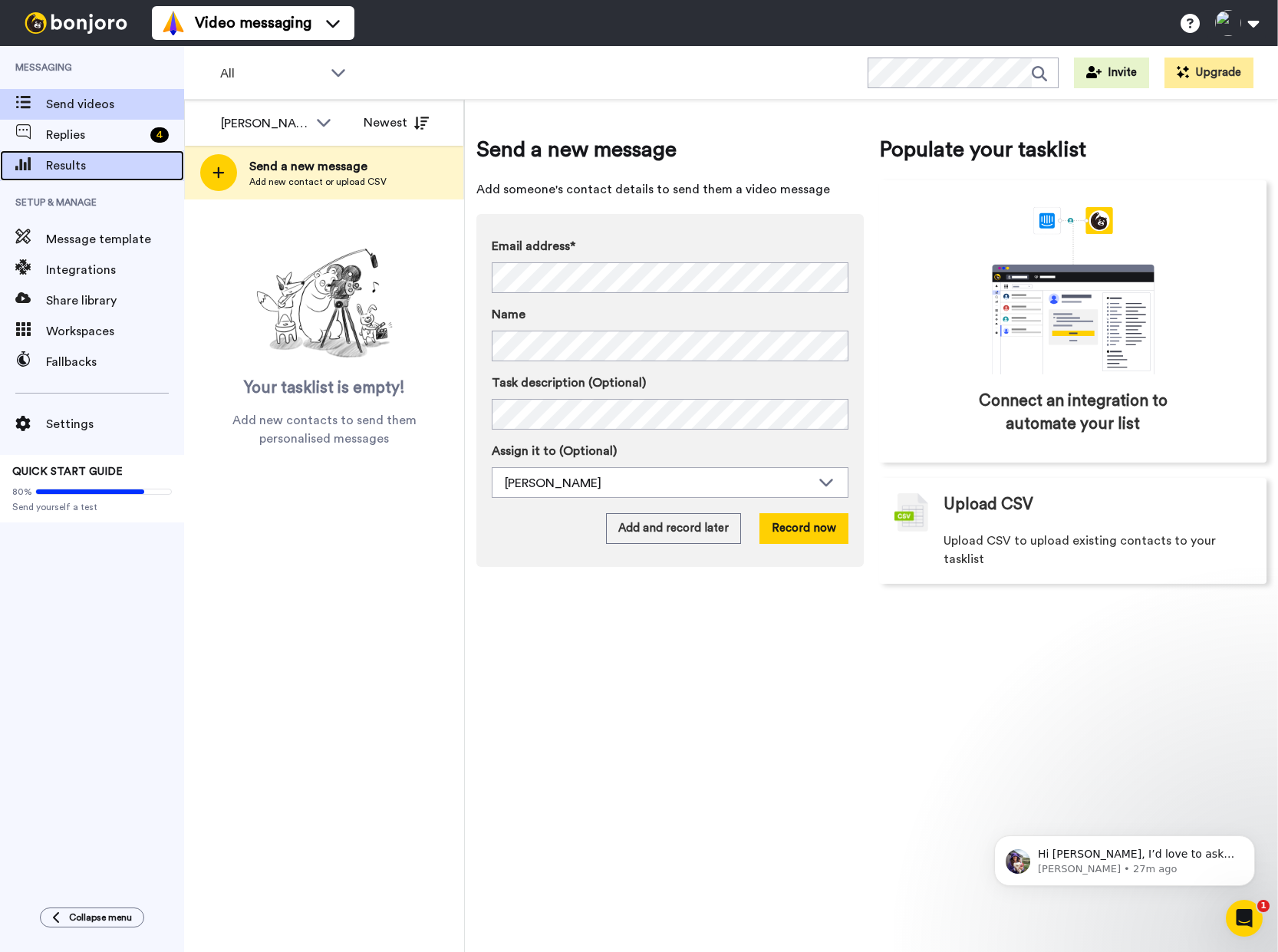
click at [84, 161] on span "Results" at bounding box center [115, 165] width 138 height 18
